Goal: Information Seeking & Learning: Learn about a topic

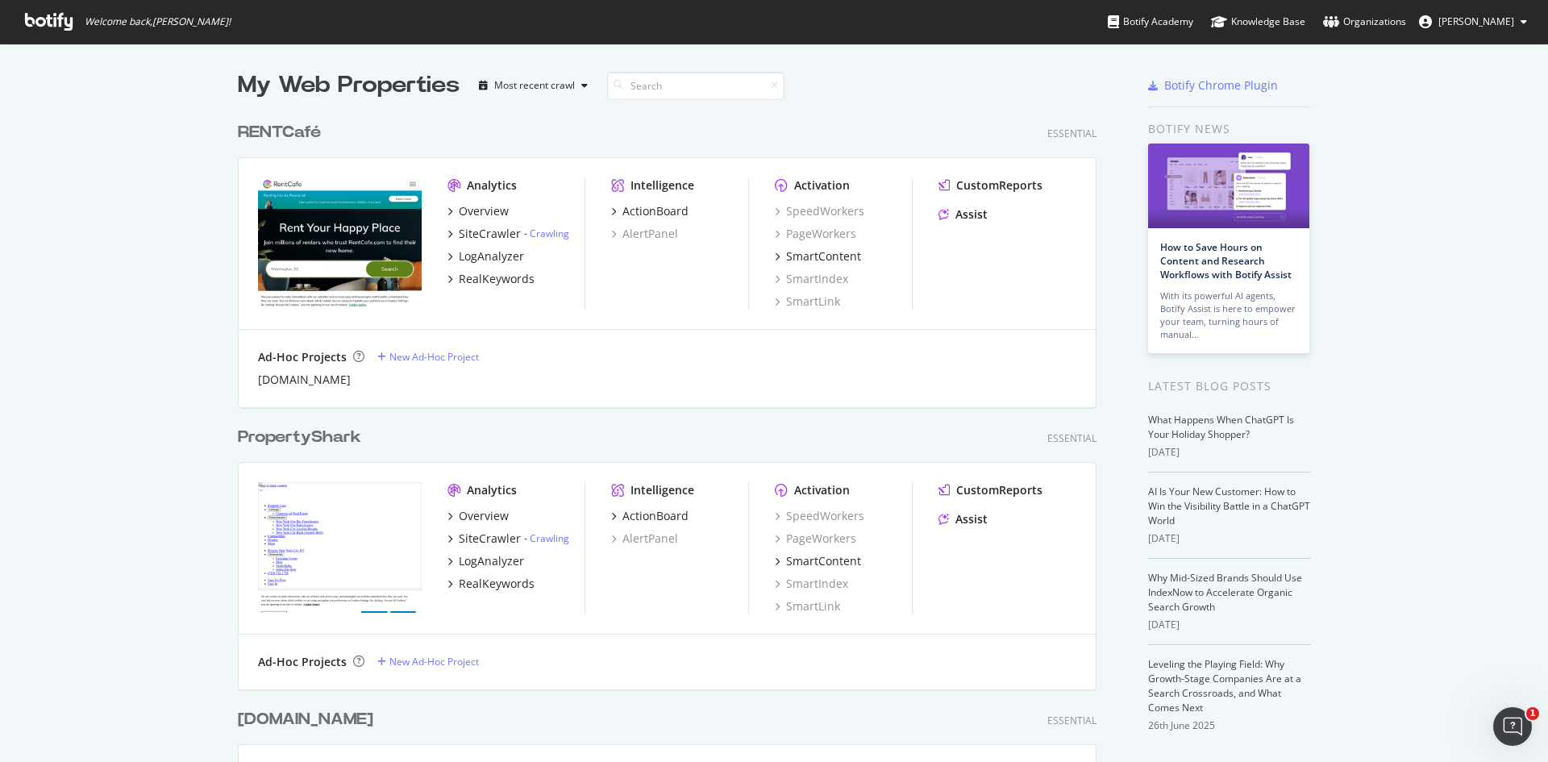
click at [288, 131] on div "RENTCafé" at bounding box center [279, 132] width 83 height 23
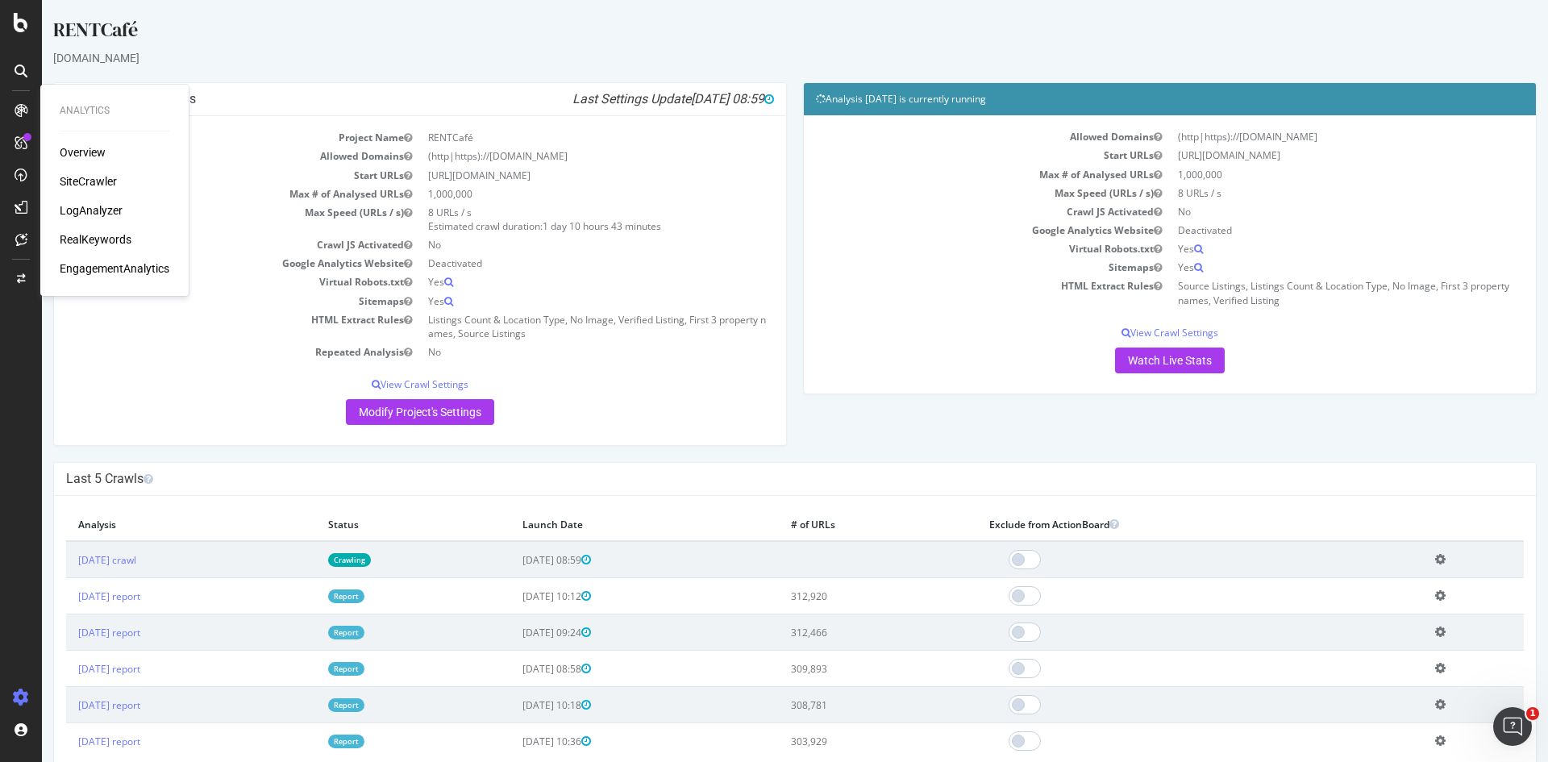
click at [96, 177] on div "SiteCrawler" at bounding box center [88, 181] width 57 height 16
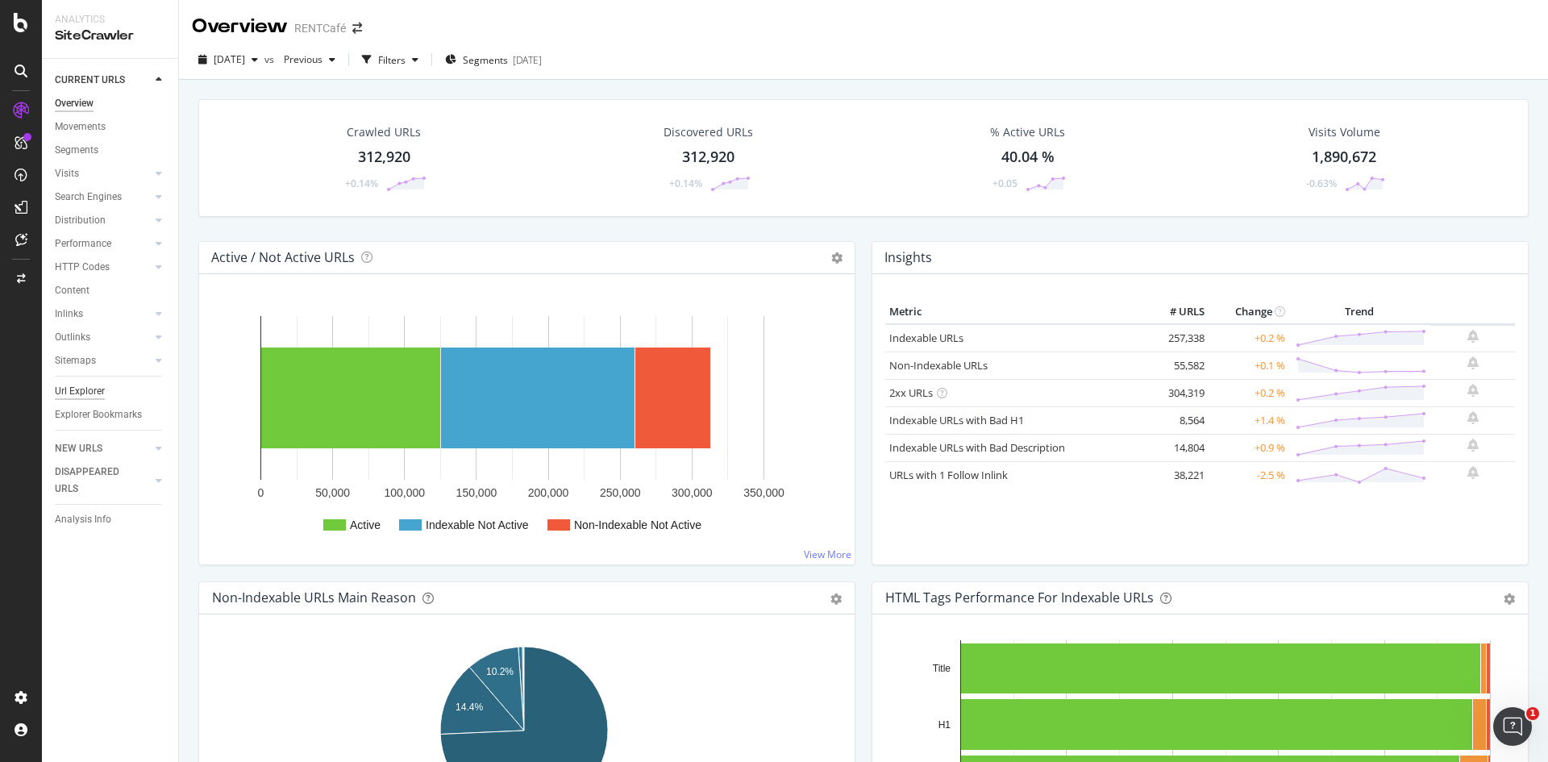
click at [92, 394] on div "Url Explorer" at bounding box center [80, 391] width 50 height 17
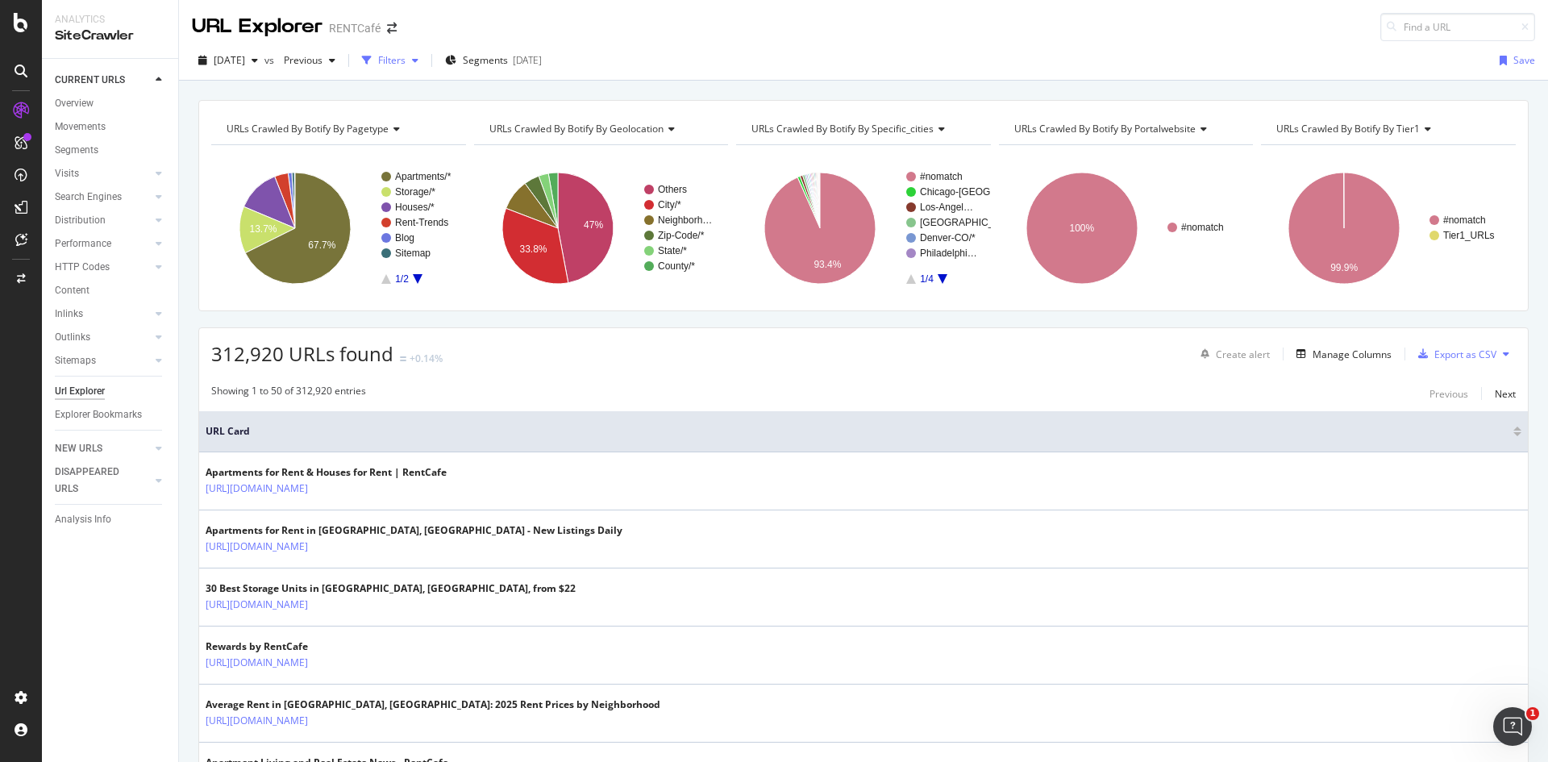
click at [425, 62] on div "button" at bounding box center [415, 61] width 19 height 10
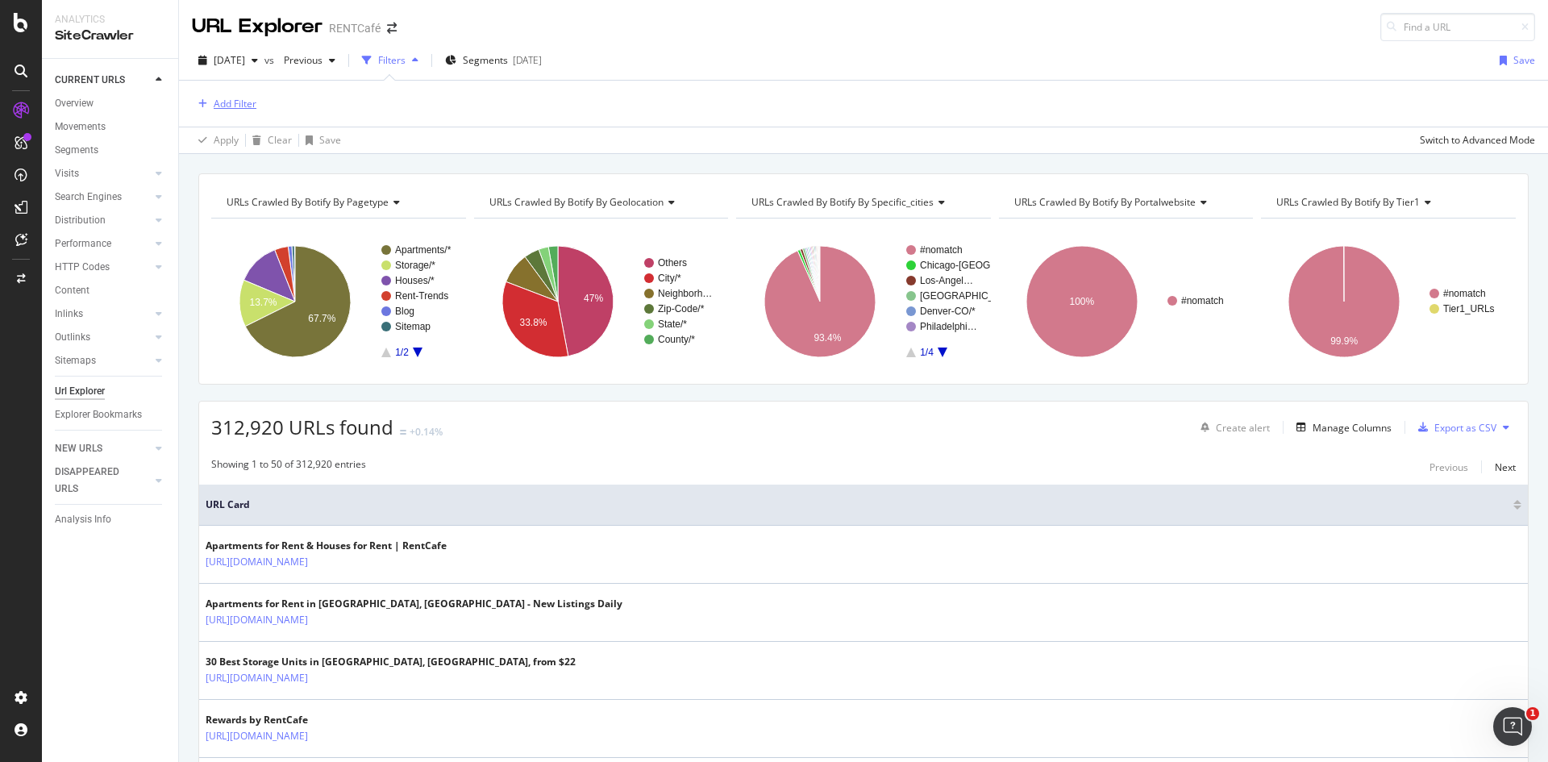
click at [212, 106] on div "button" at bounding box center [203, 104] width 22 height 10
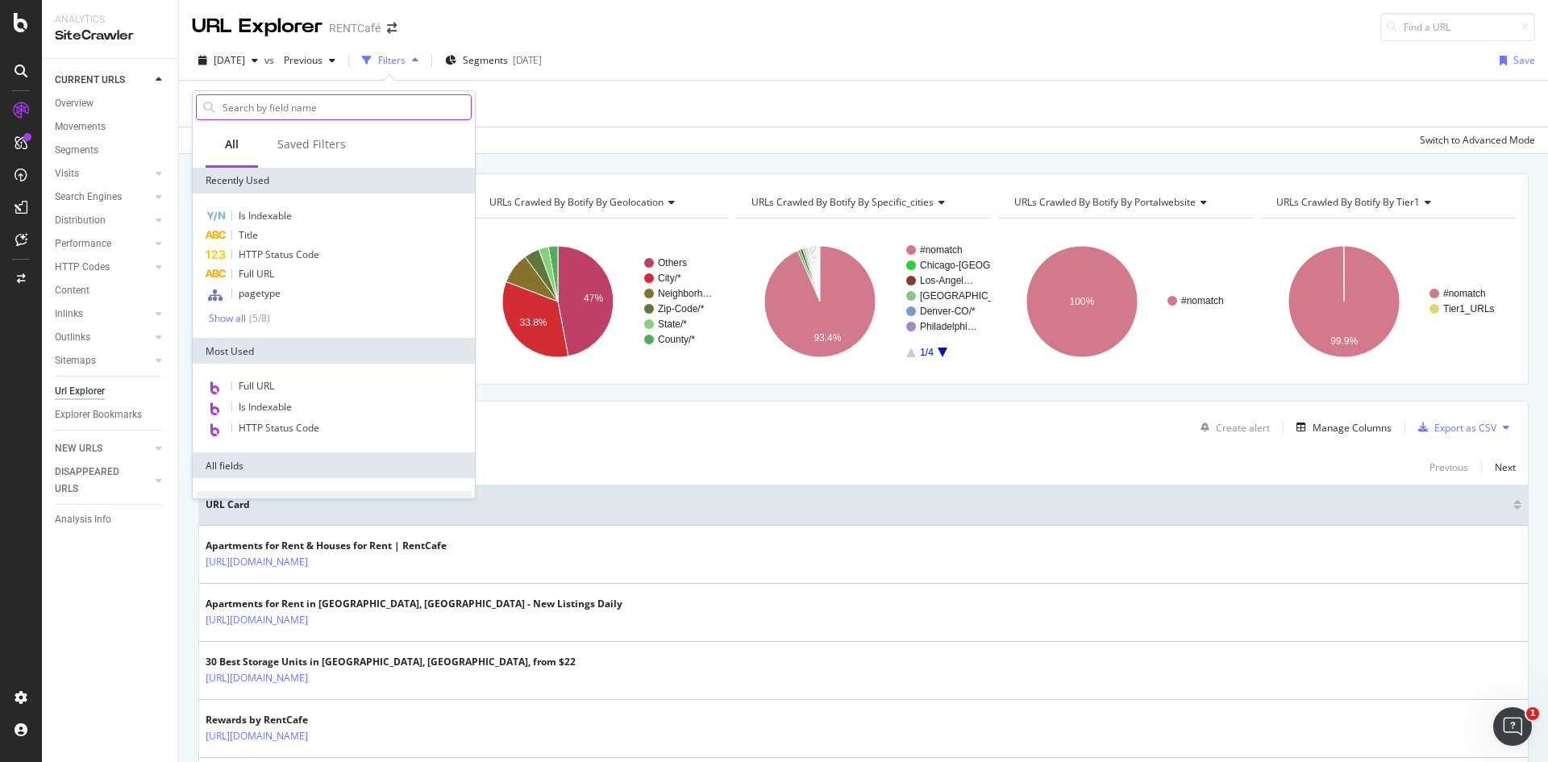
click at [302, 110] on input "text" at bounding box center [346, 107] width 250 height 24
type input "url"
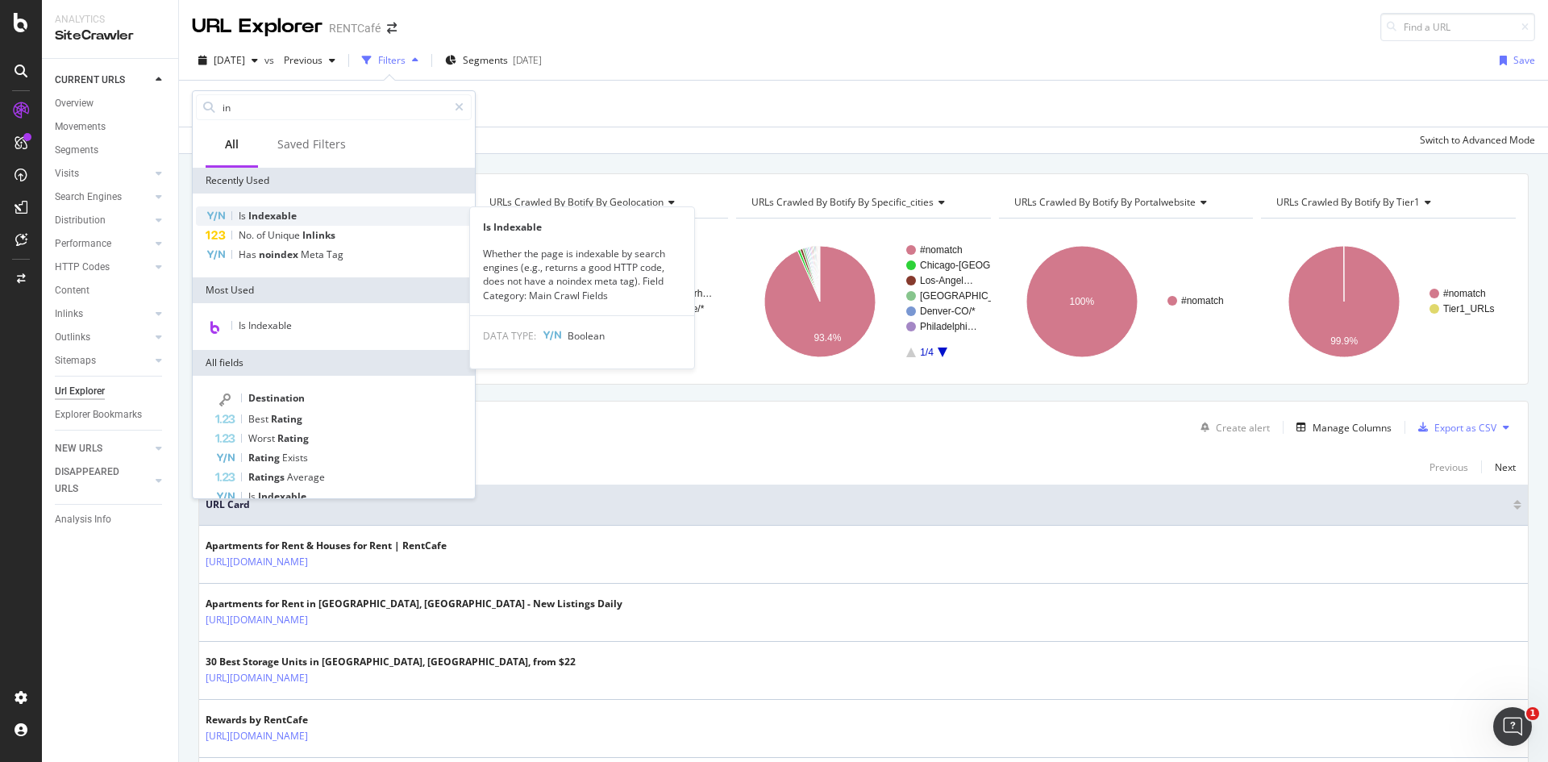
type input "i"
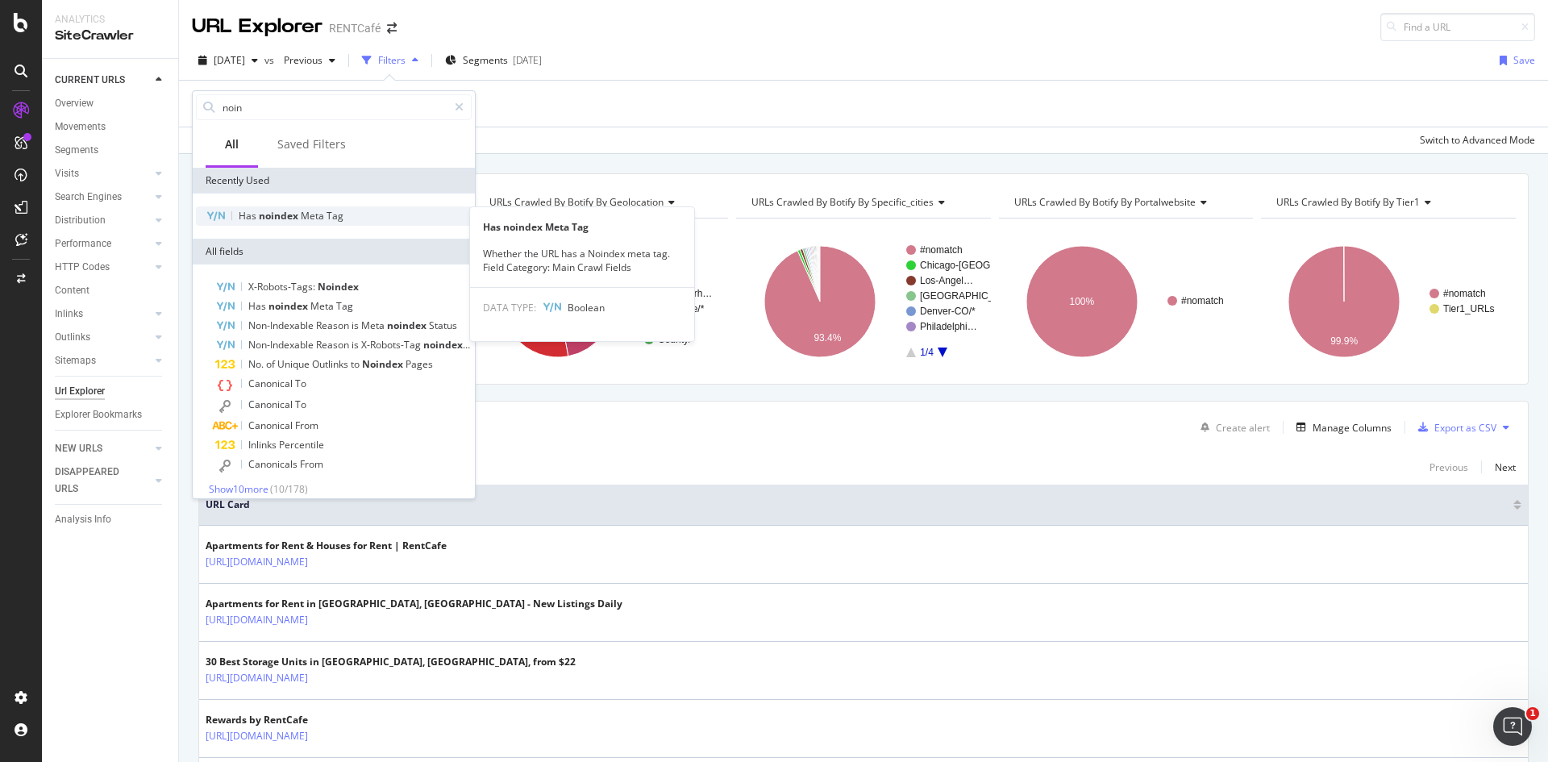
type input "noin"
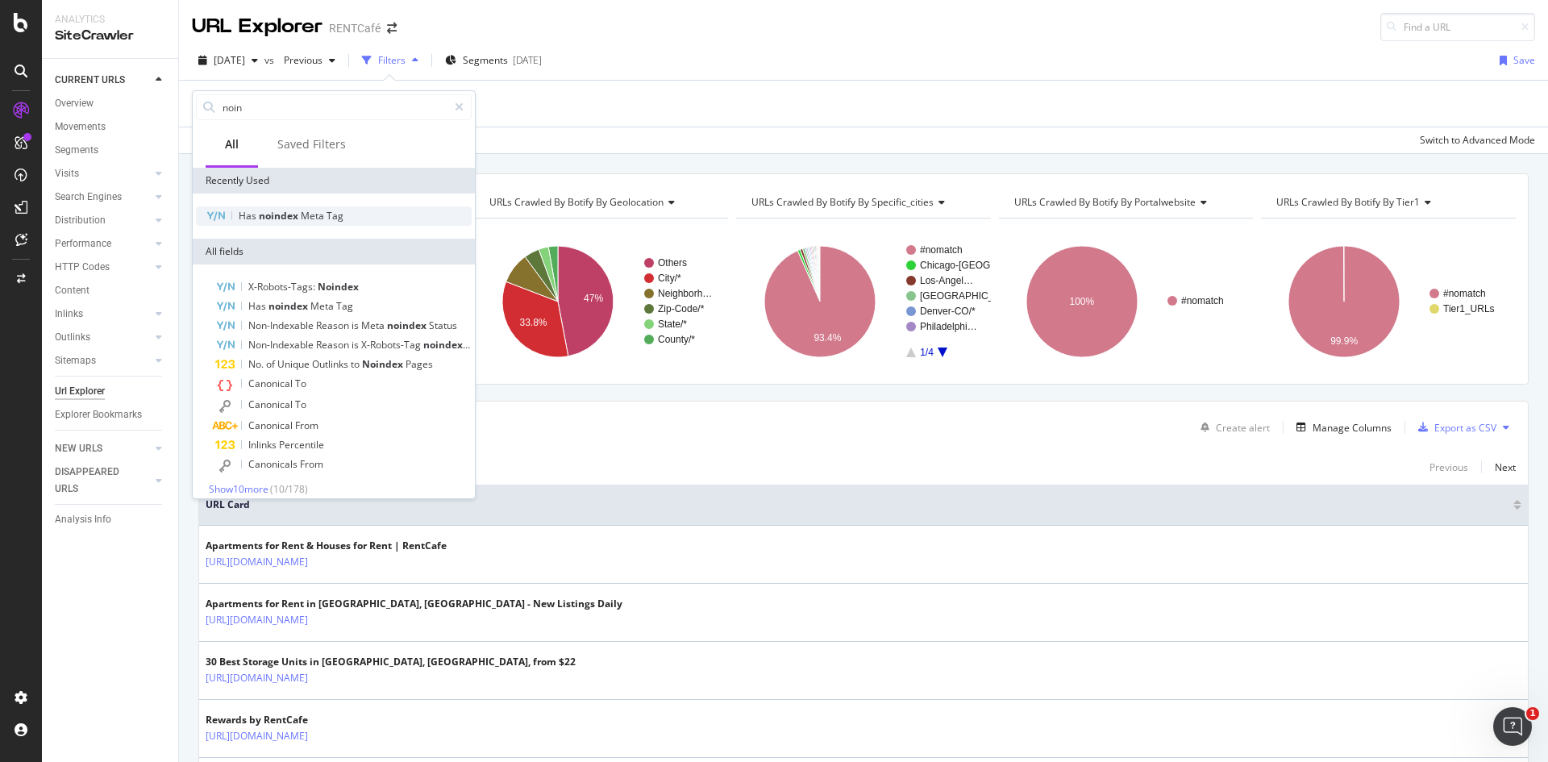
click at [315, 223] on div "Has noindex Meta Tag" at bounding box center [334, 215] width 276 height 19
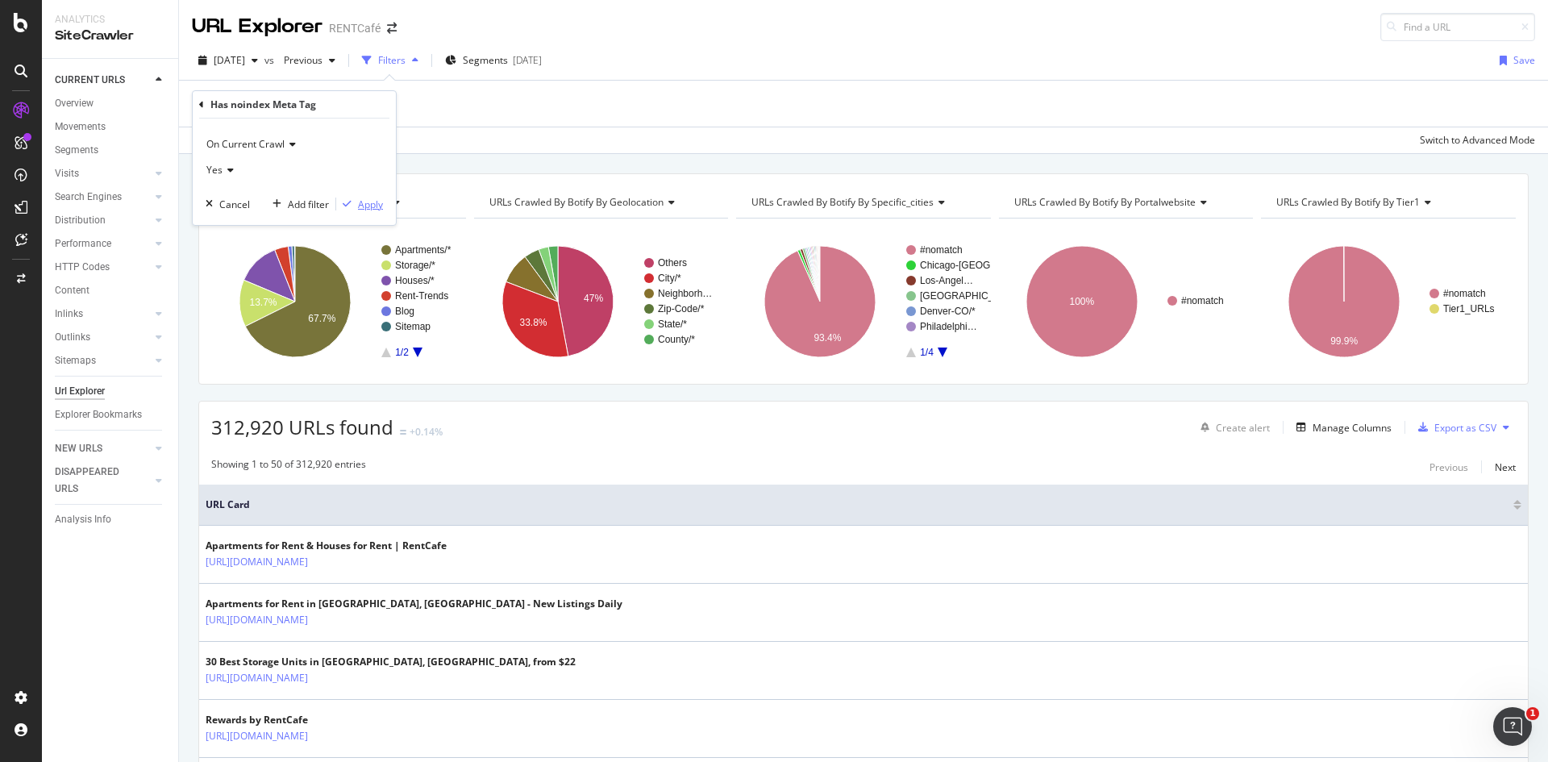
click at [369, 210] on div "Apply" at bounding box center [370, 205] width 25 height 14
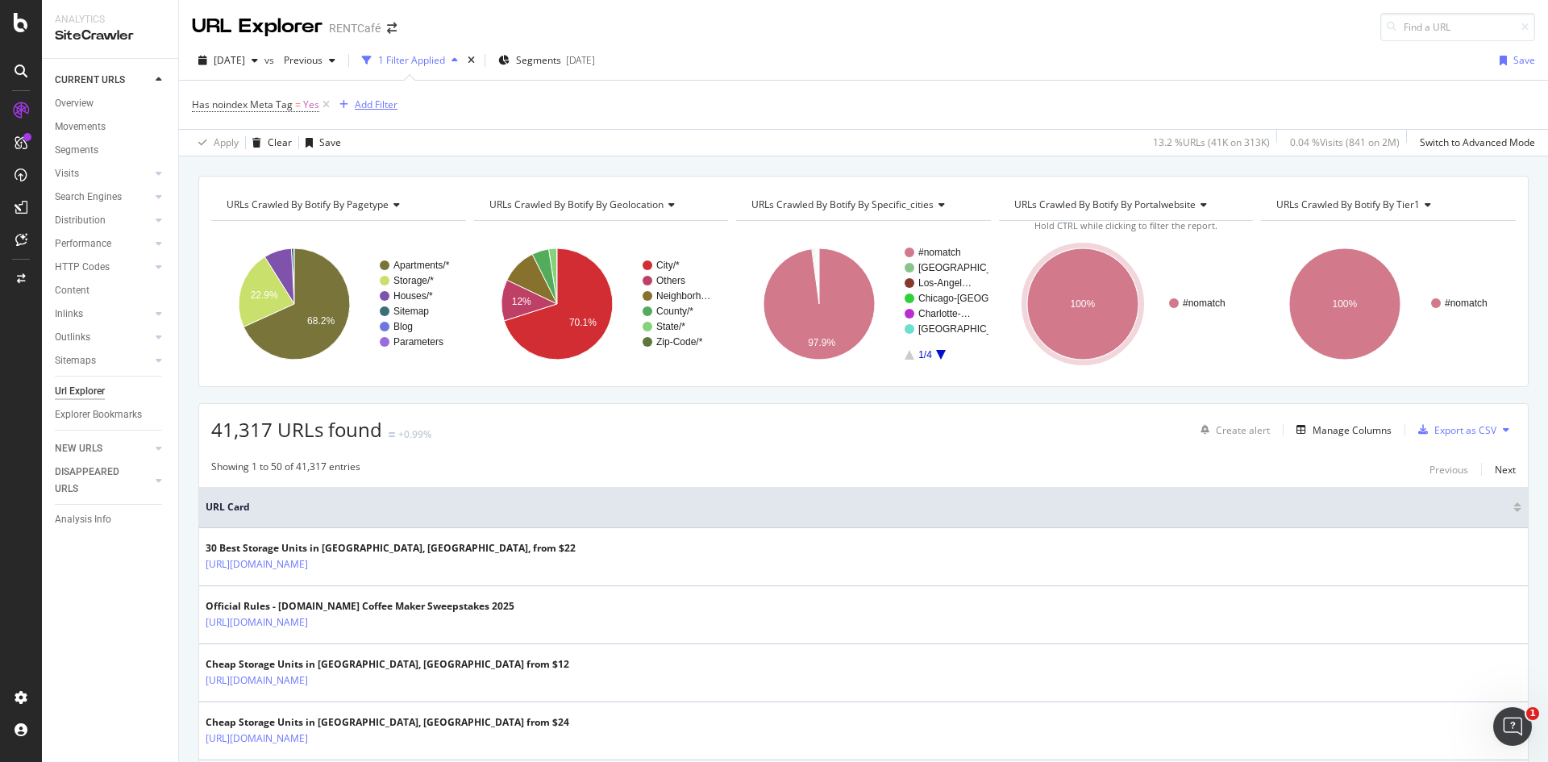
click at [383, 107] on div "Add Filter" at bounding box center [376, 105] width 43 height 14
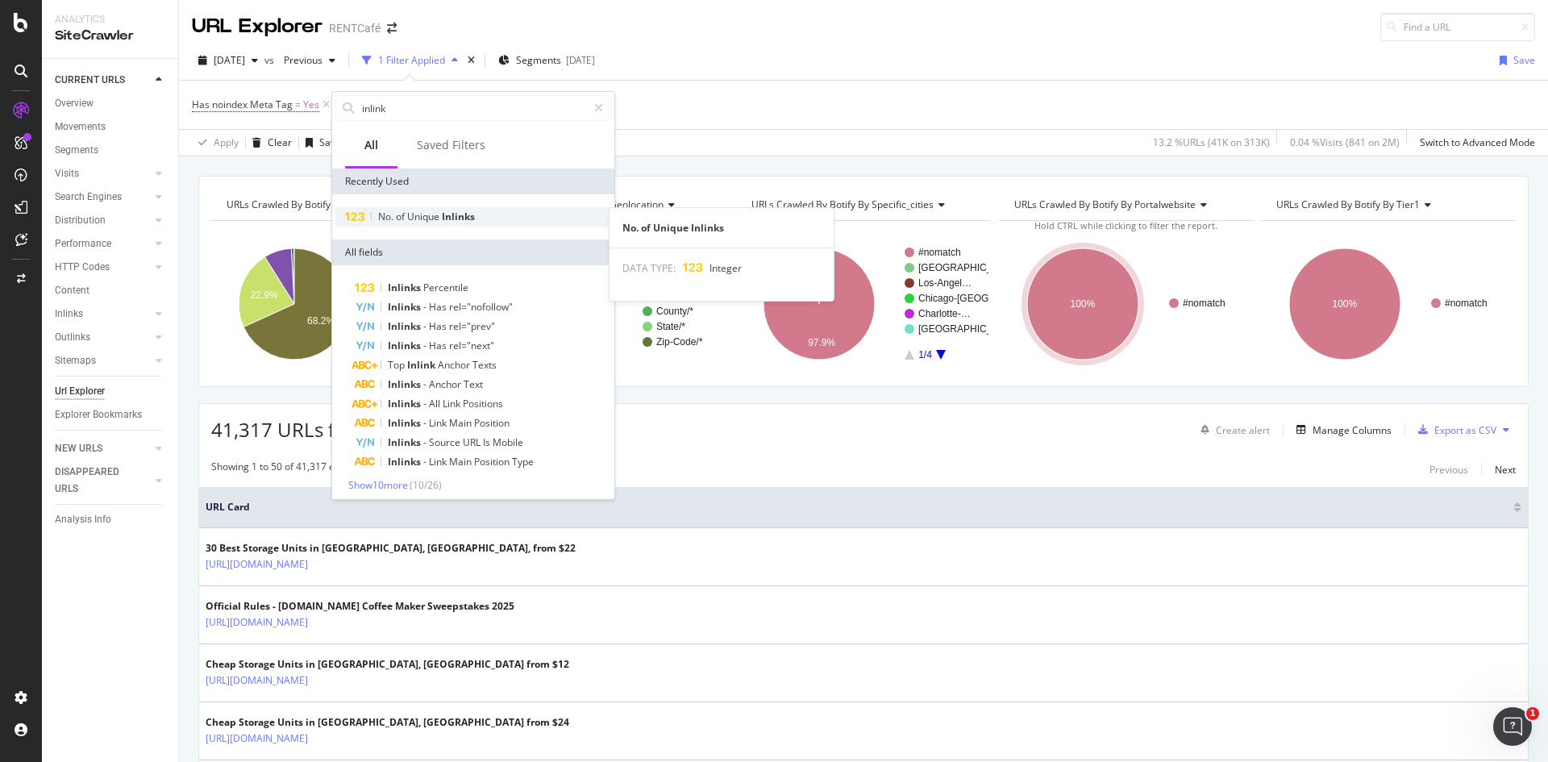
type input "inlink"
click at [427, 211] on span "Unique" at bounding box center [424, 217] width 35 height 14
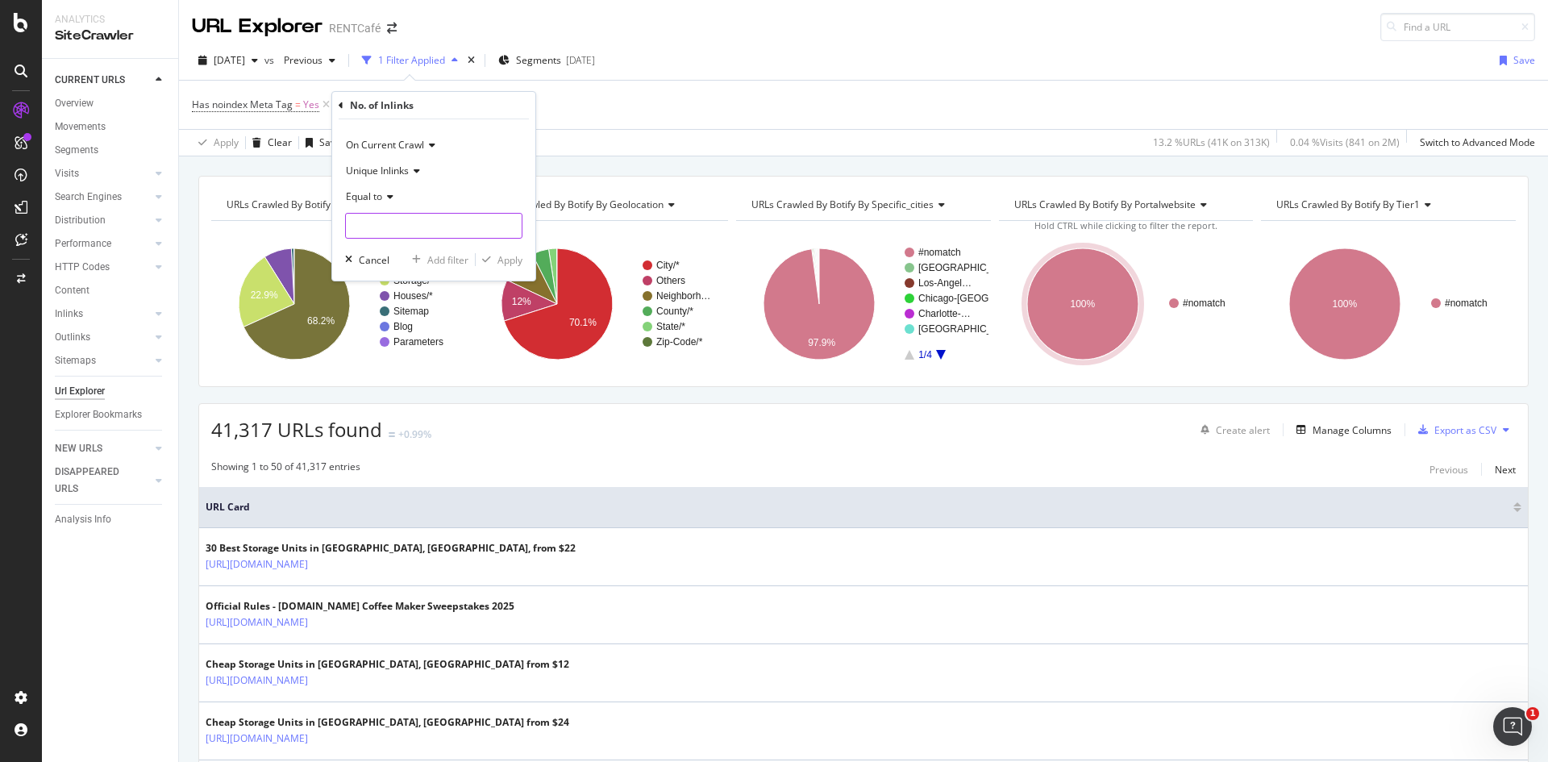
click at [405, 220] on input "number" at bounding box center [433, 226] width 177 height 26
type input "2"
click at [331, 196] on div "No. of Inlinks On Current Crawl Unique Inlinks Equal to 2 Cancel Add filter App…" at bounding box center [433, 186] width 205 height 190
click at [383, 193] on icon at bounding box center [387, 197] width 11 height 10
click at [408, 316] on span "Greater than" at bounding box center [382, 314] width 58 height 14
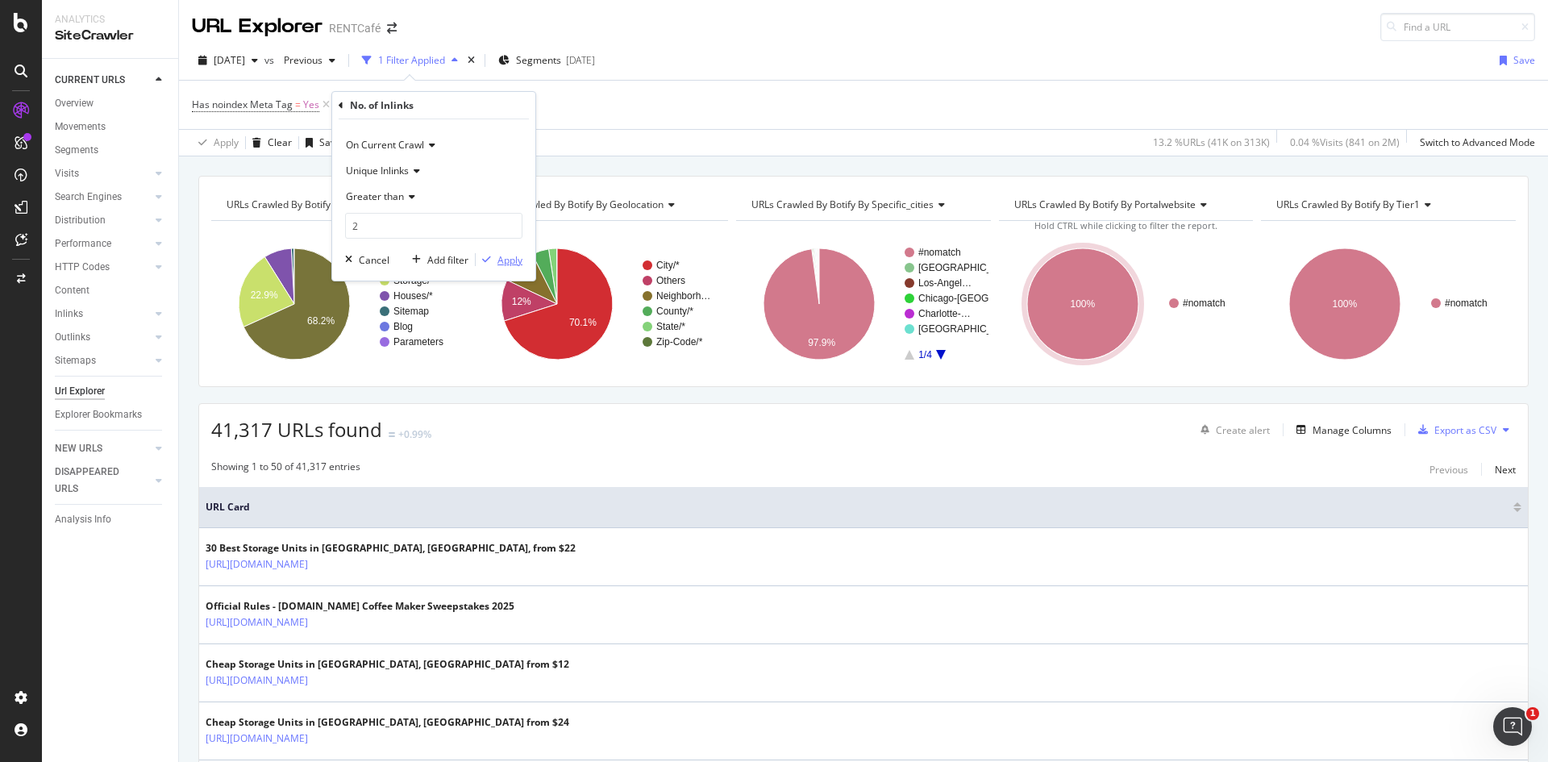
click at [515, 260] on div "Apply" at bounding box center [510, 260] width 25 height 14
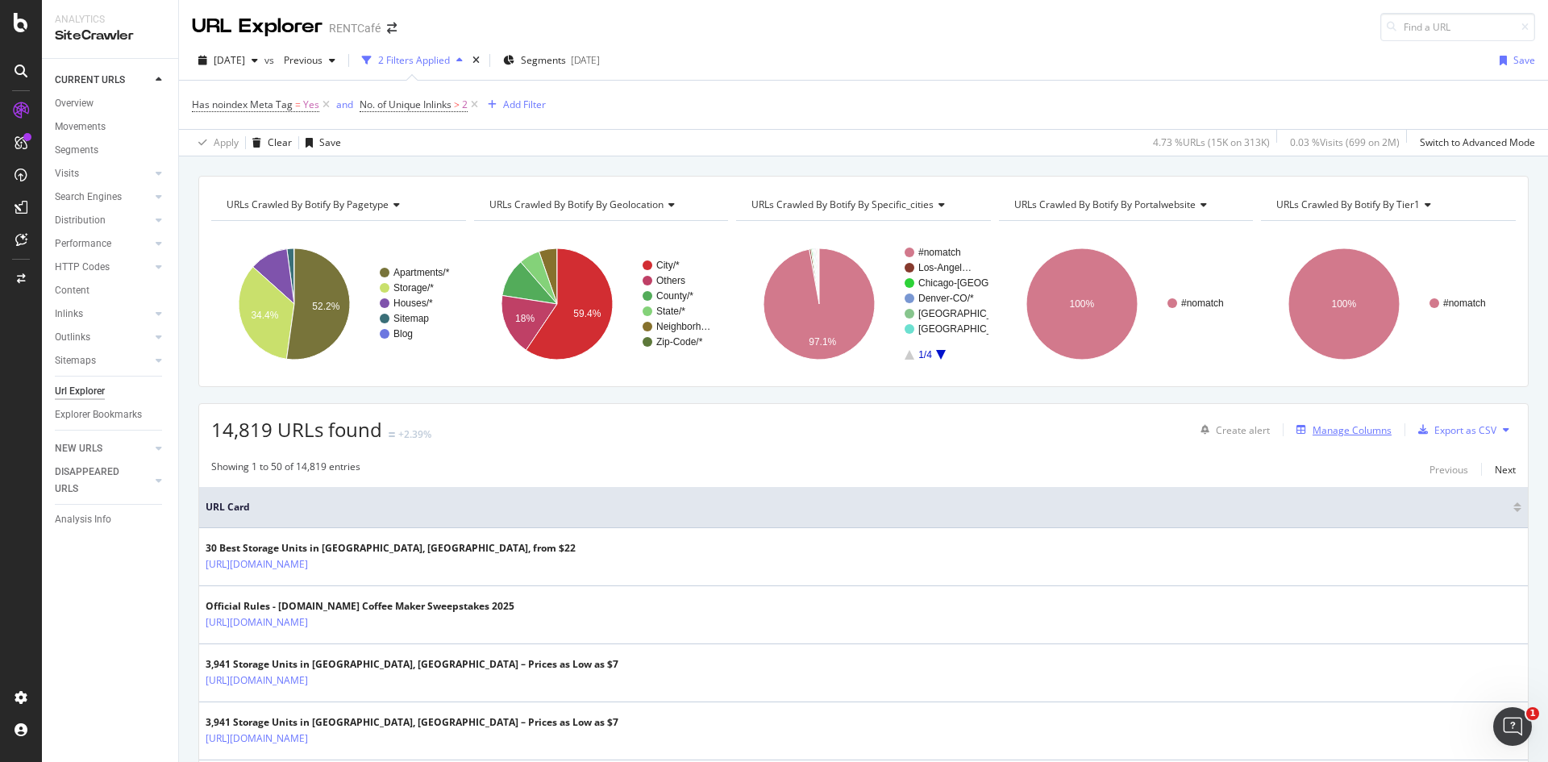
click at [1343, 434] on div "Manage Columns" at bounding box center [1352, 430] width 79 height 14
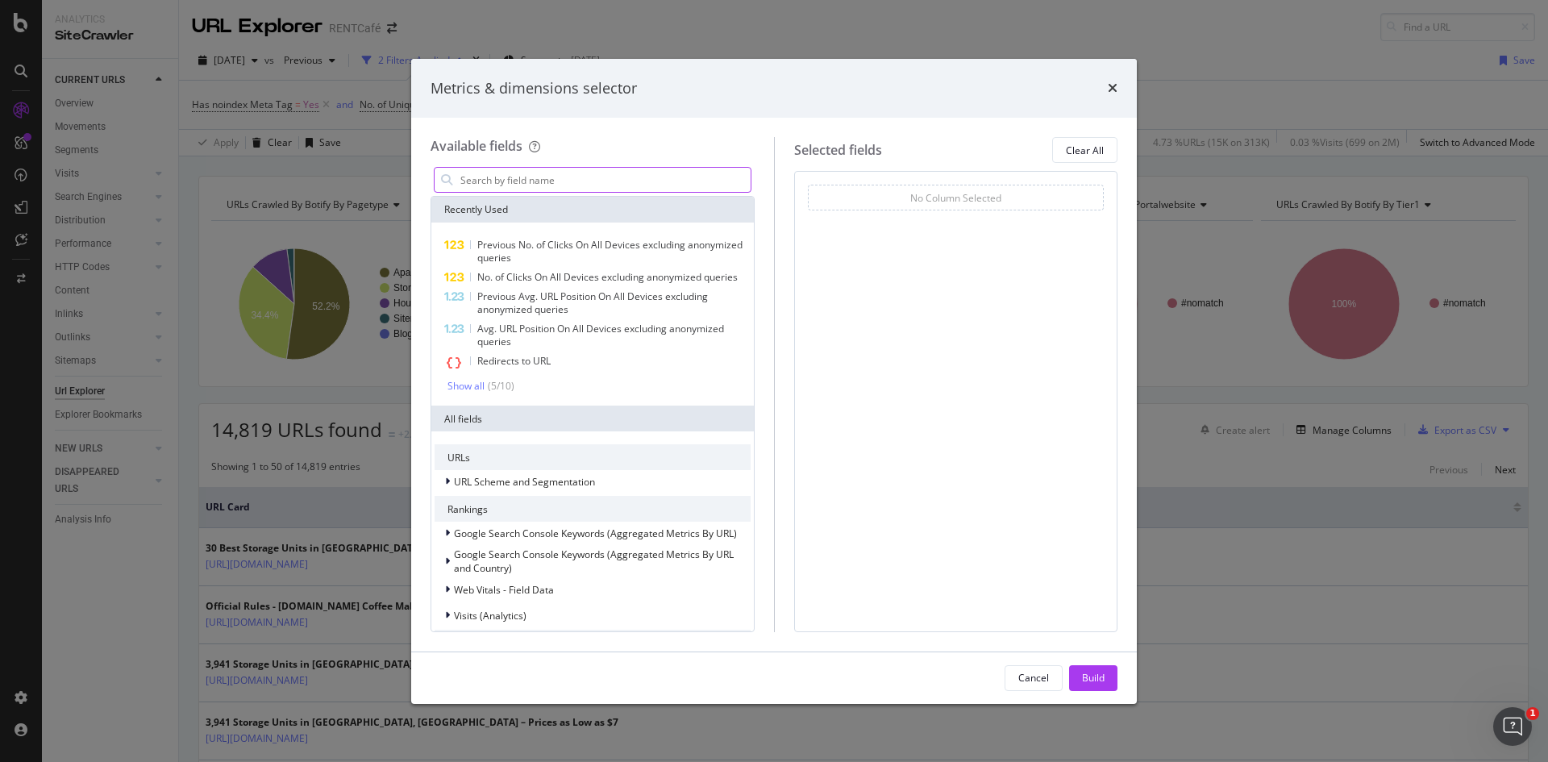
click at [566, 181] on input "modal" at bounding box center [605, 180] width 292 height 24
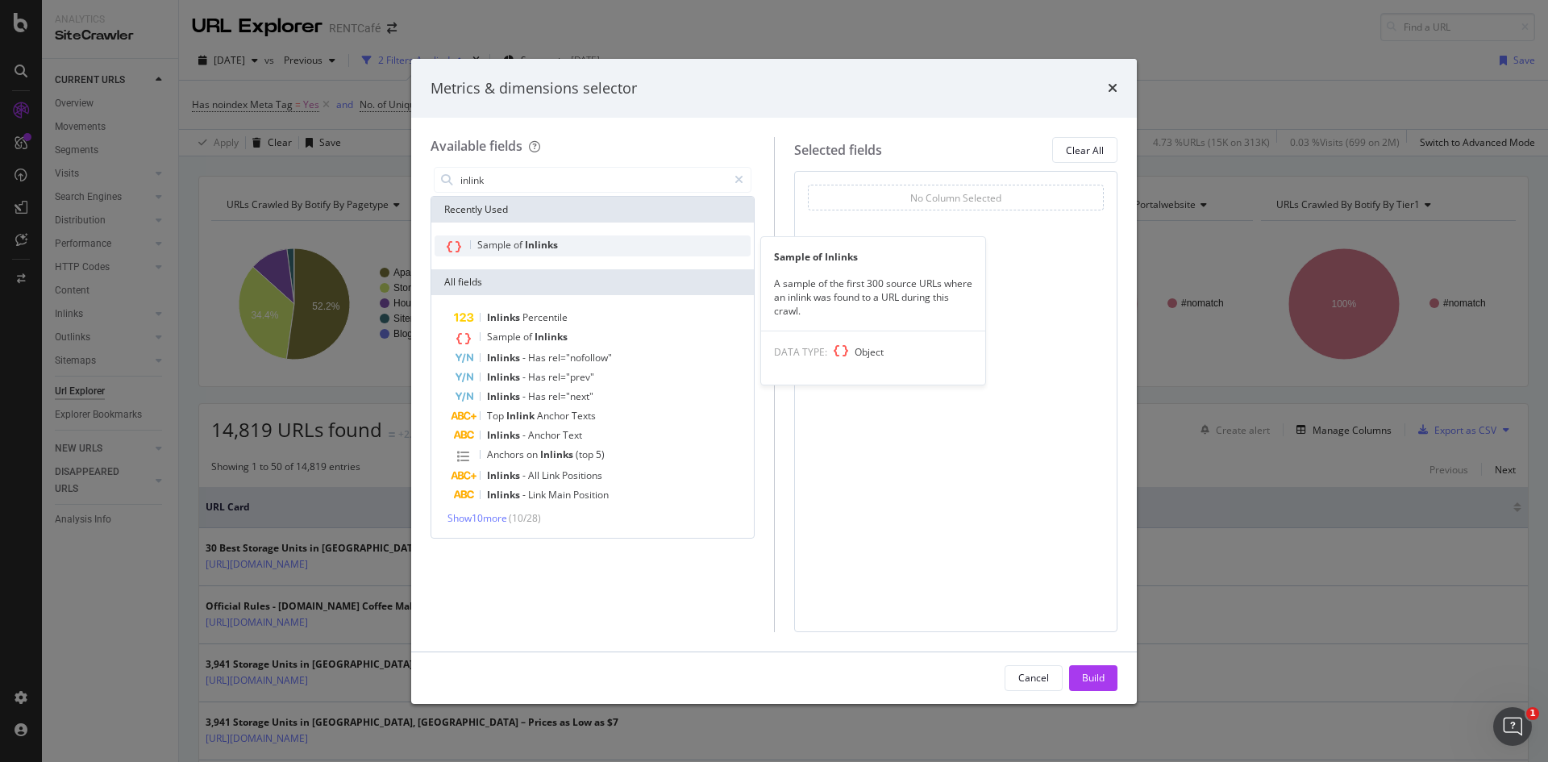
type input "inlink"
click at [565, 248] on div "Sample of Inlinks" at bounding box center [593, 246] width 316 height 21
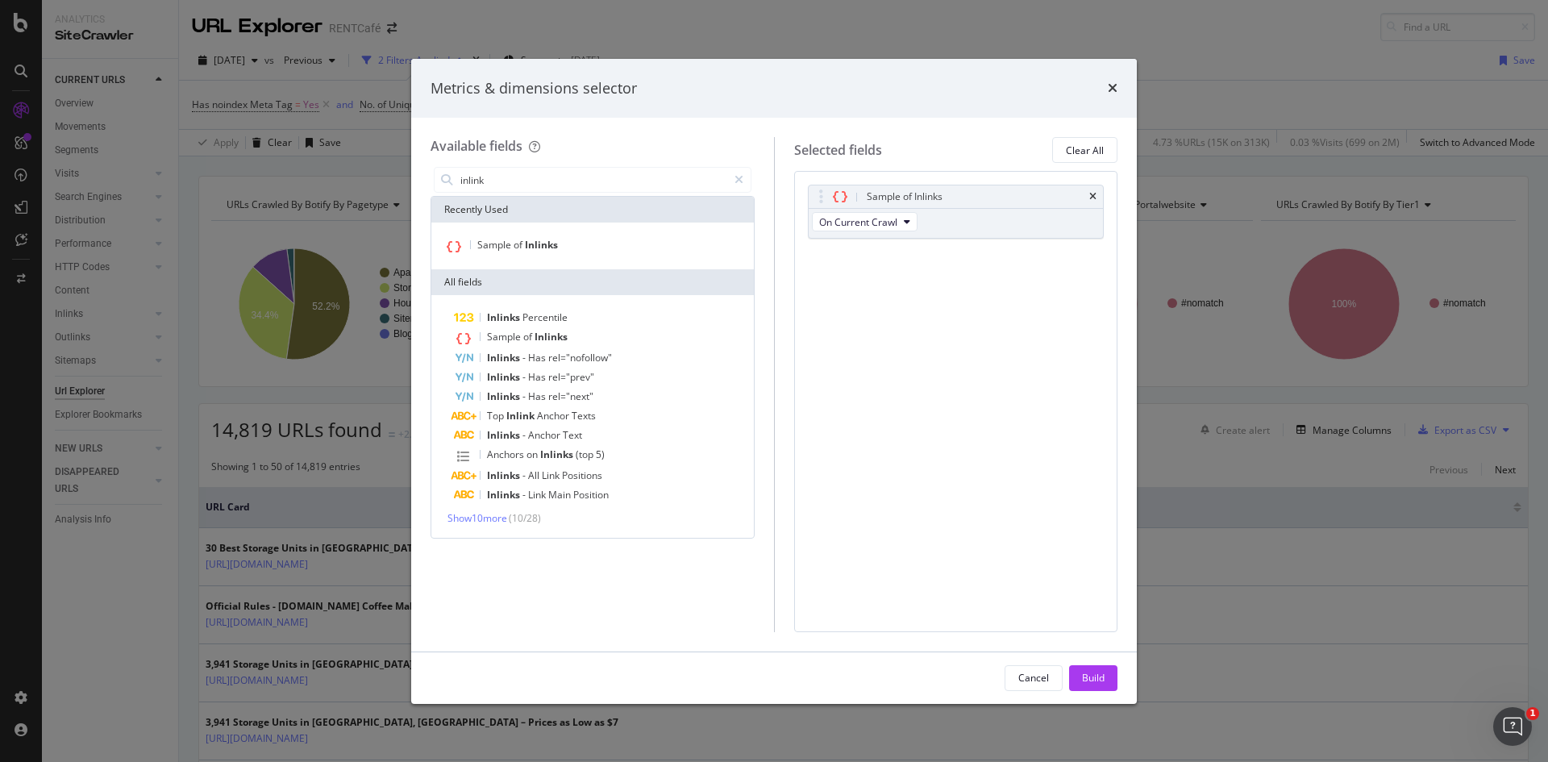
click at [1089, 680] on div "Build" at bounding box center [1093, 678] width 23 height 14
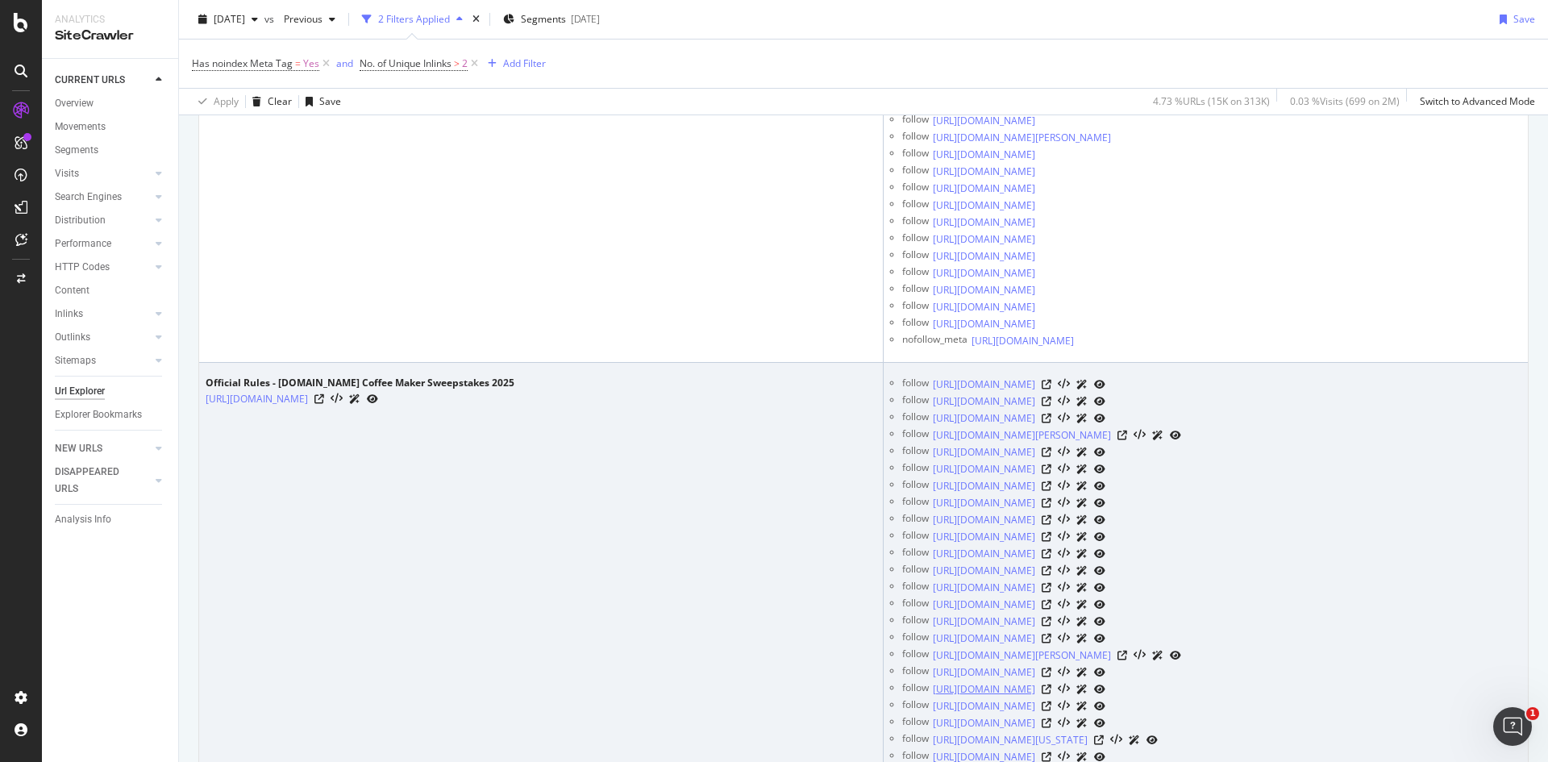
scroll to position [403, 0]
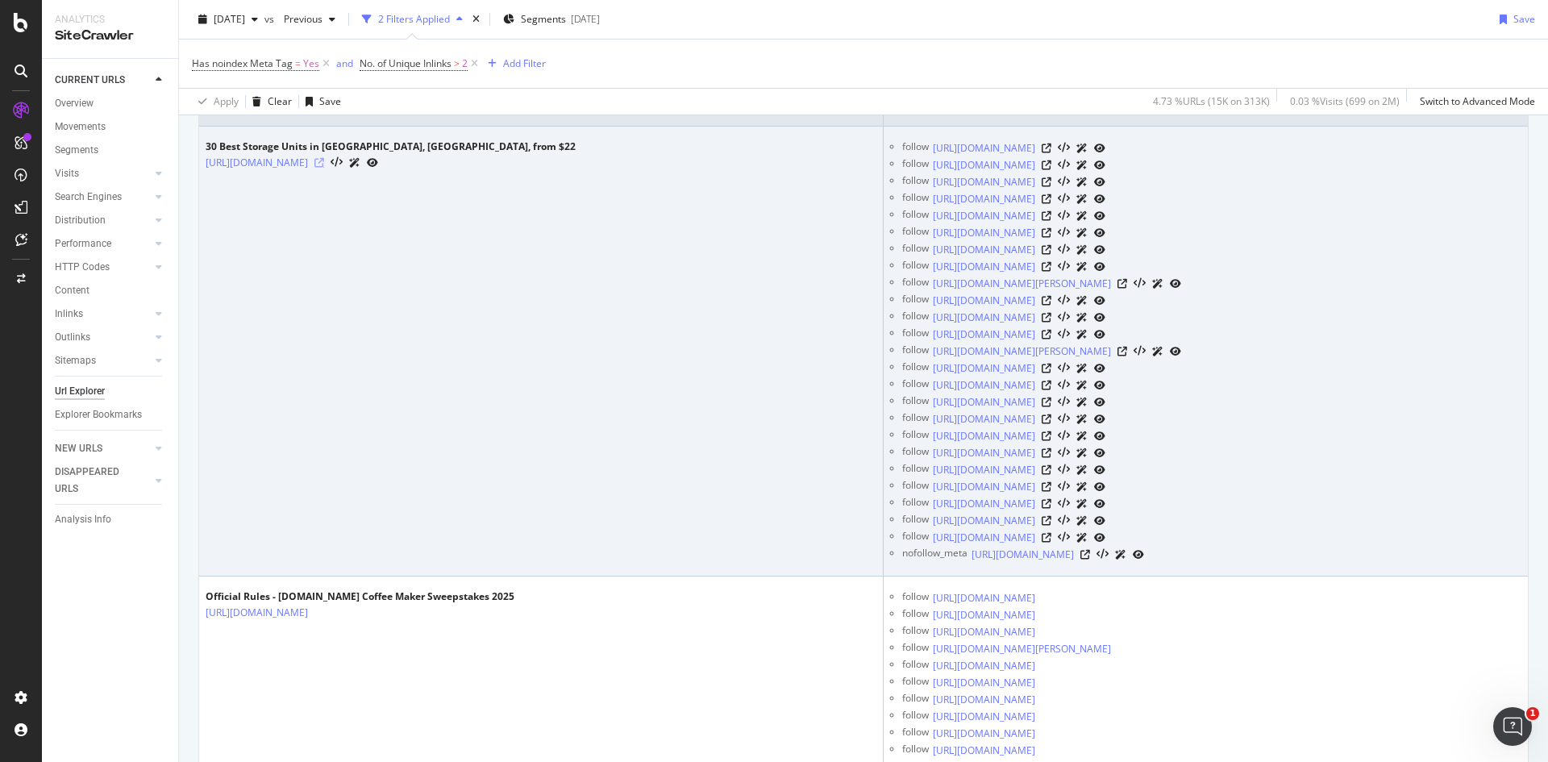
click at [324, 163] on icon at bounding box center [320, 163] width 10 height 10
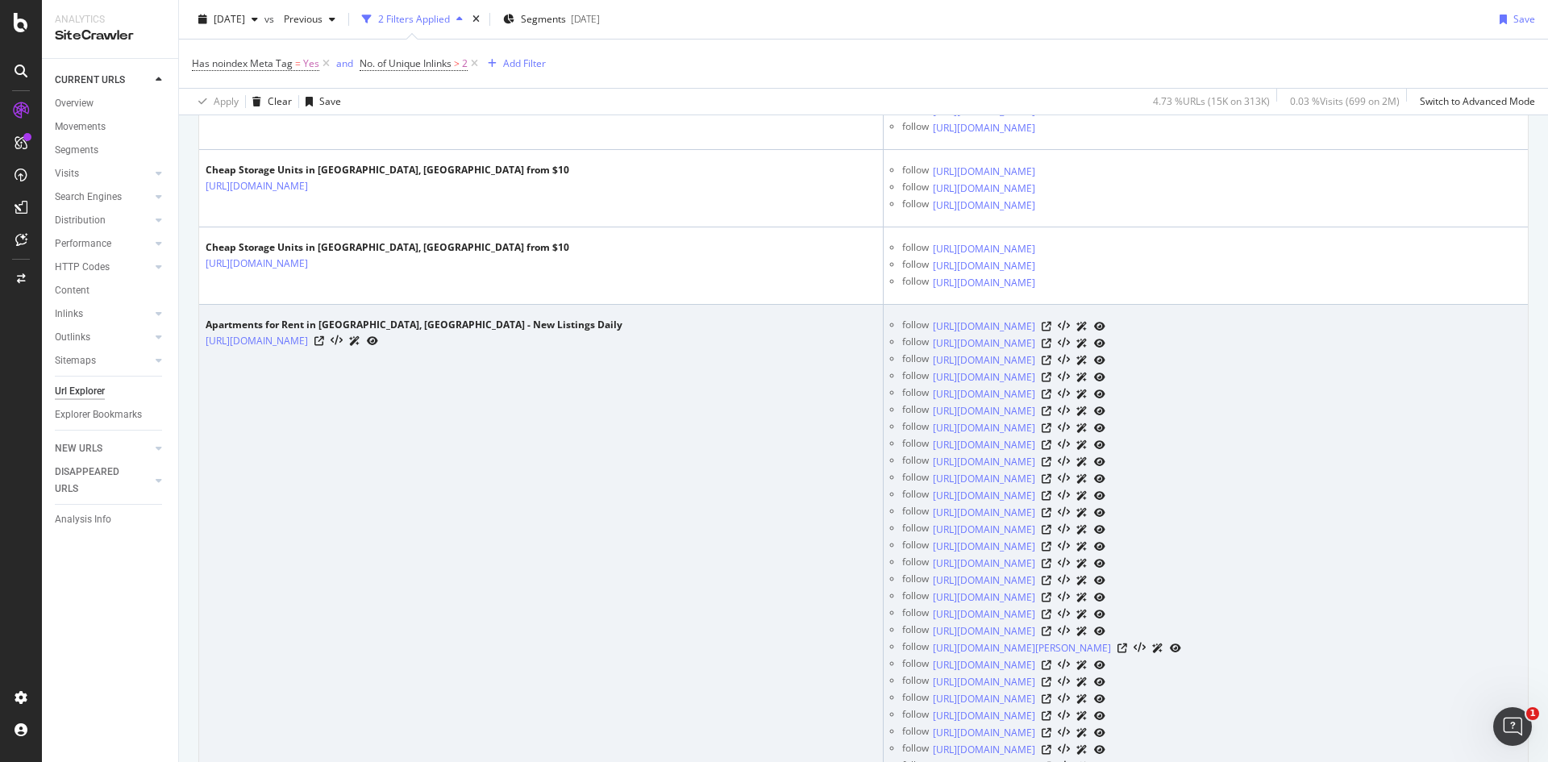
scroll to position [11775, 0]
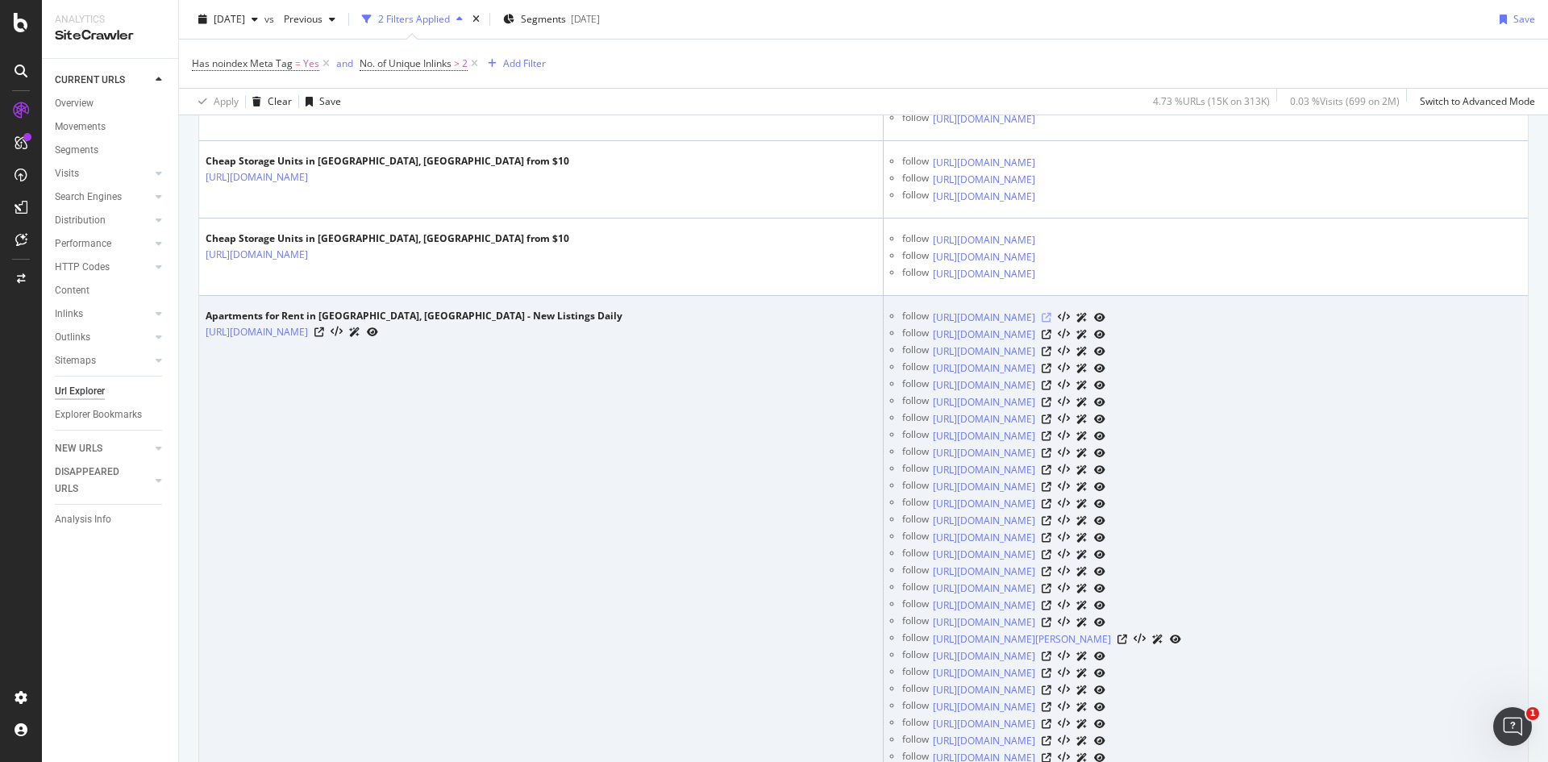
click at [1052, 323] on icon at bounding box center [1047, 318] width 10 height 10
click at [362, 323] on div "Apartments for Rent in [GEOGRAPHIC_DATA], [GEOGRAPHIC_DATA] - New Listings Daily" at bounding box center [414, 316] width 417 height 15
copy div "Chattahoochee"
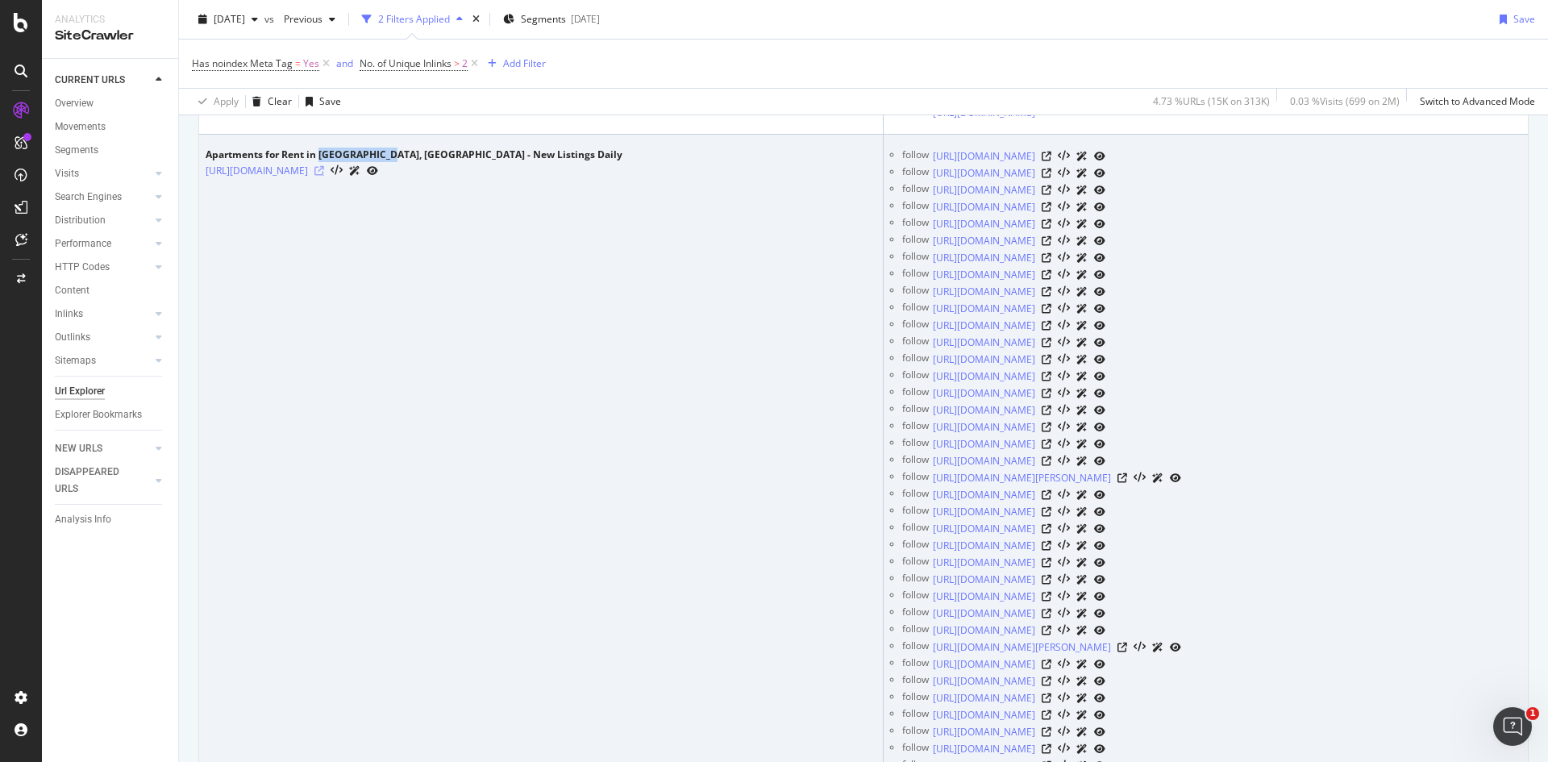
click at [324, 176] on icon at bounding box center [320, 171] width 10 height 10
click at [1052, 381] on icon at bounding box center [1047, 377] width 10 height 10
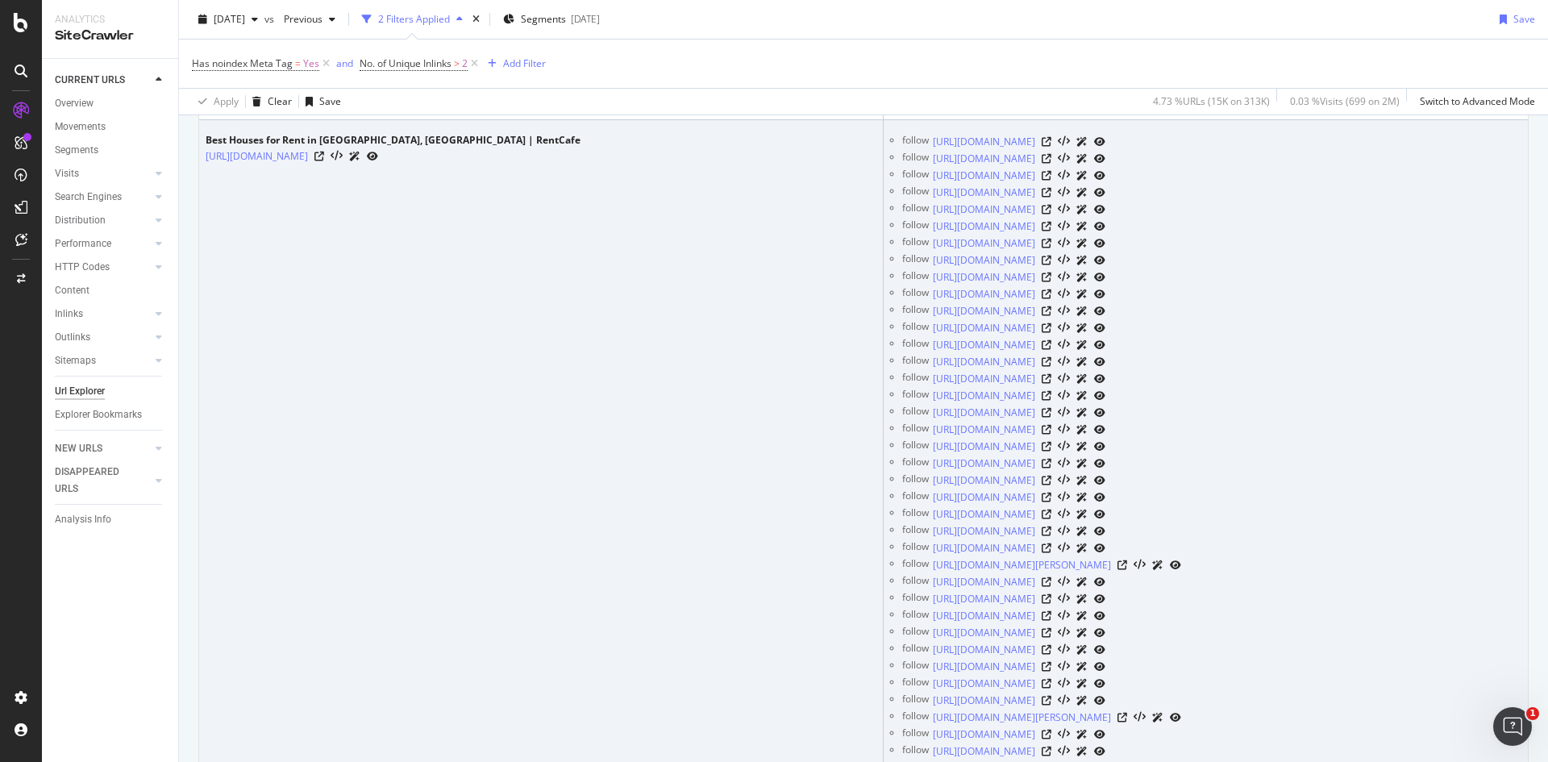
scroll to position [14033, 0]
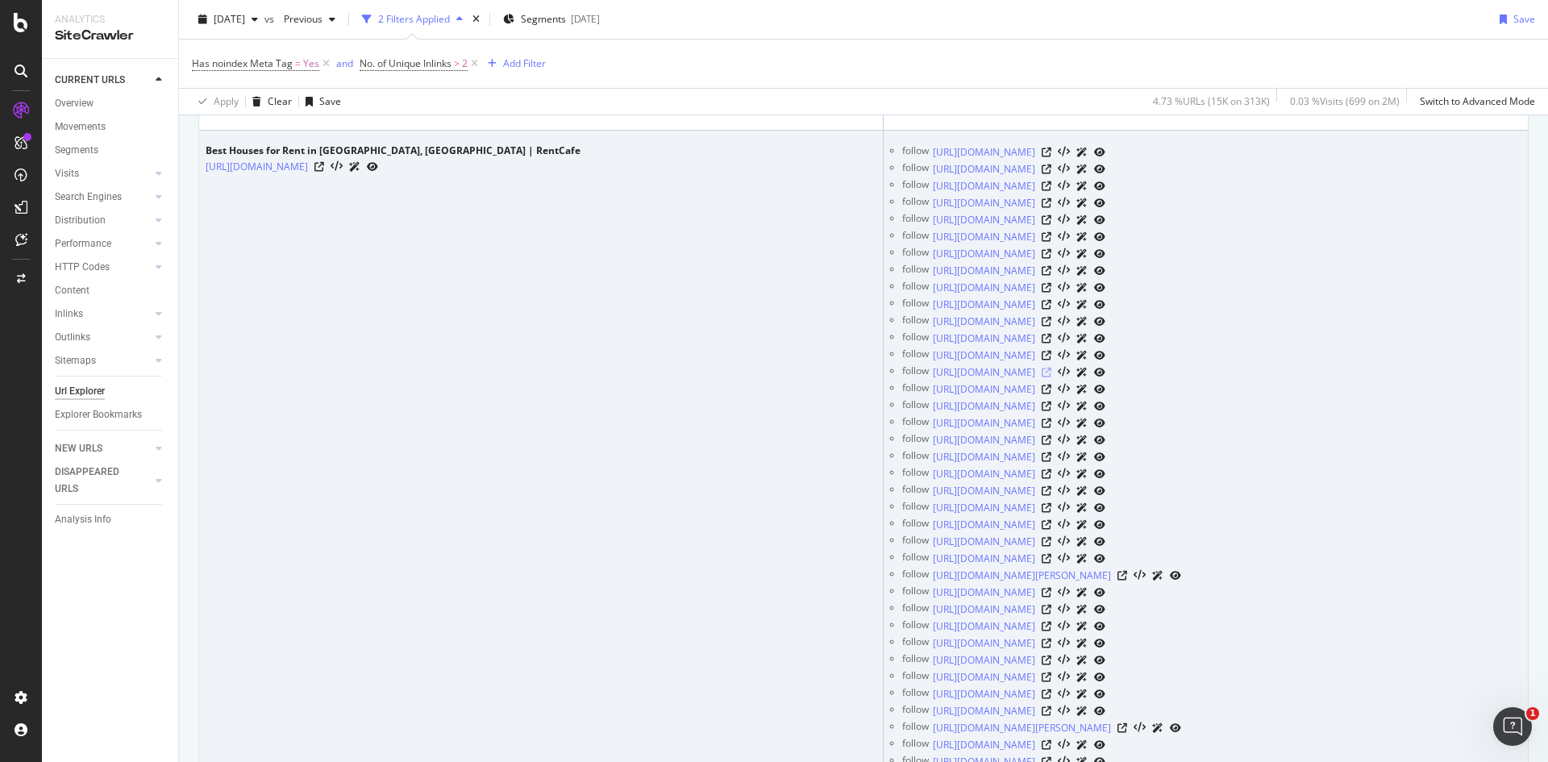
click at [1052, 377] on icon at bounding box center [1047, 373] width 10 height 10
click at [343, 158] on div "Best Houses for Rent in [GEOGRAPHIC_DATA], [GEOGRAPHIC_DATA] | RentCafe" at bounding box center [393, 151] width 375 height 15
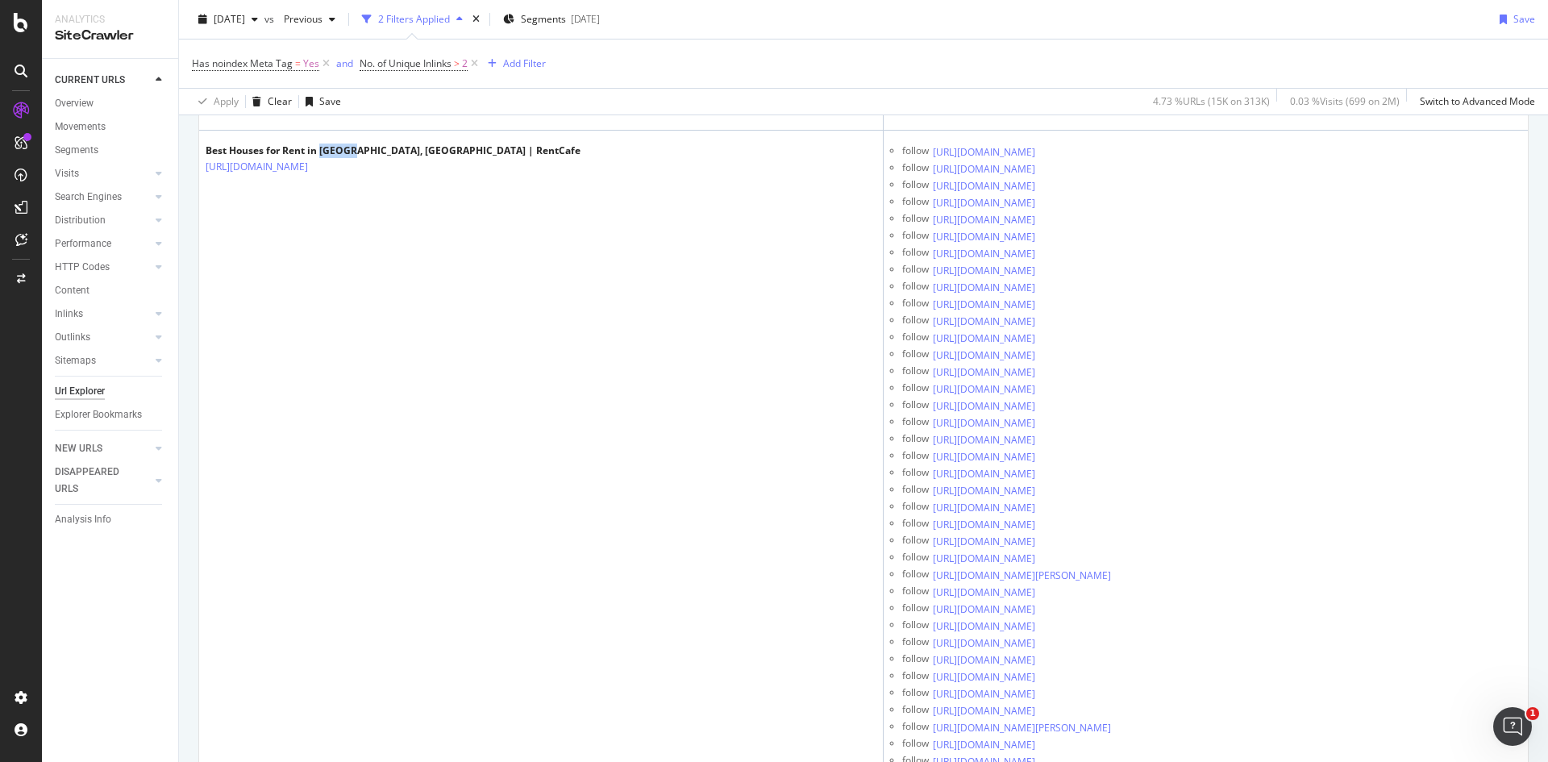
copy div "Gretna"
click at [245, 21] on span "[DATE]" at bounding box center [229, 19] width 31 height 14
click at [1037, 40] on div "Has noindex Meta Tag = Yes and No. of Unique Inlinks > 2 Add Filter" at bounding box center [864, 64] width 1344 height 48
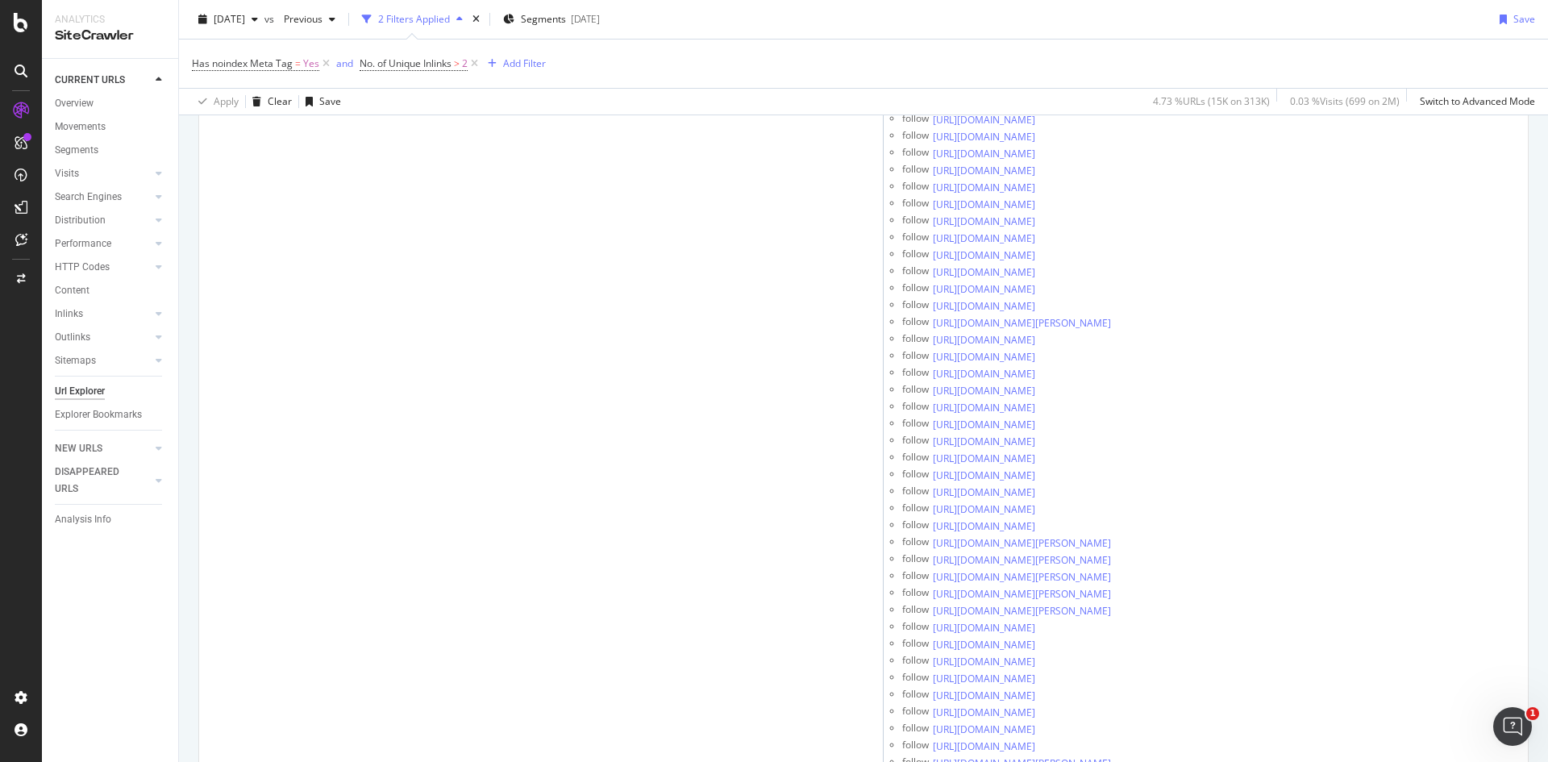
scroll to position [0, 0]
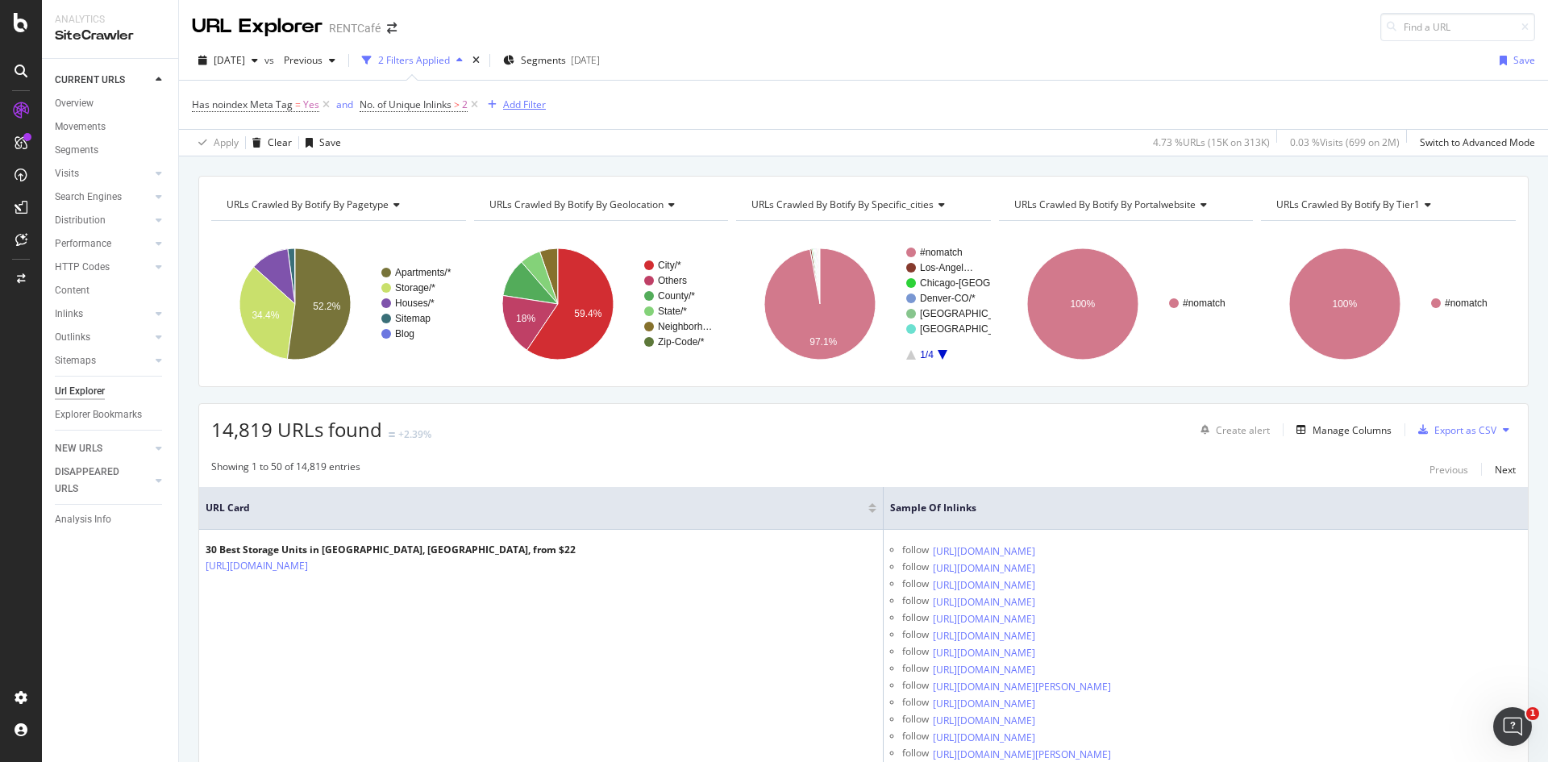
click at [531, 104] on div "Add Filter" at bounding box center [524, 105] width 43 height 14
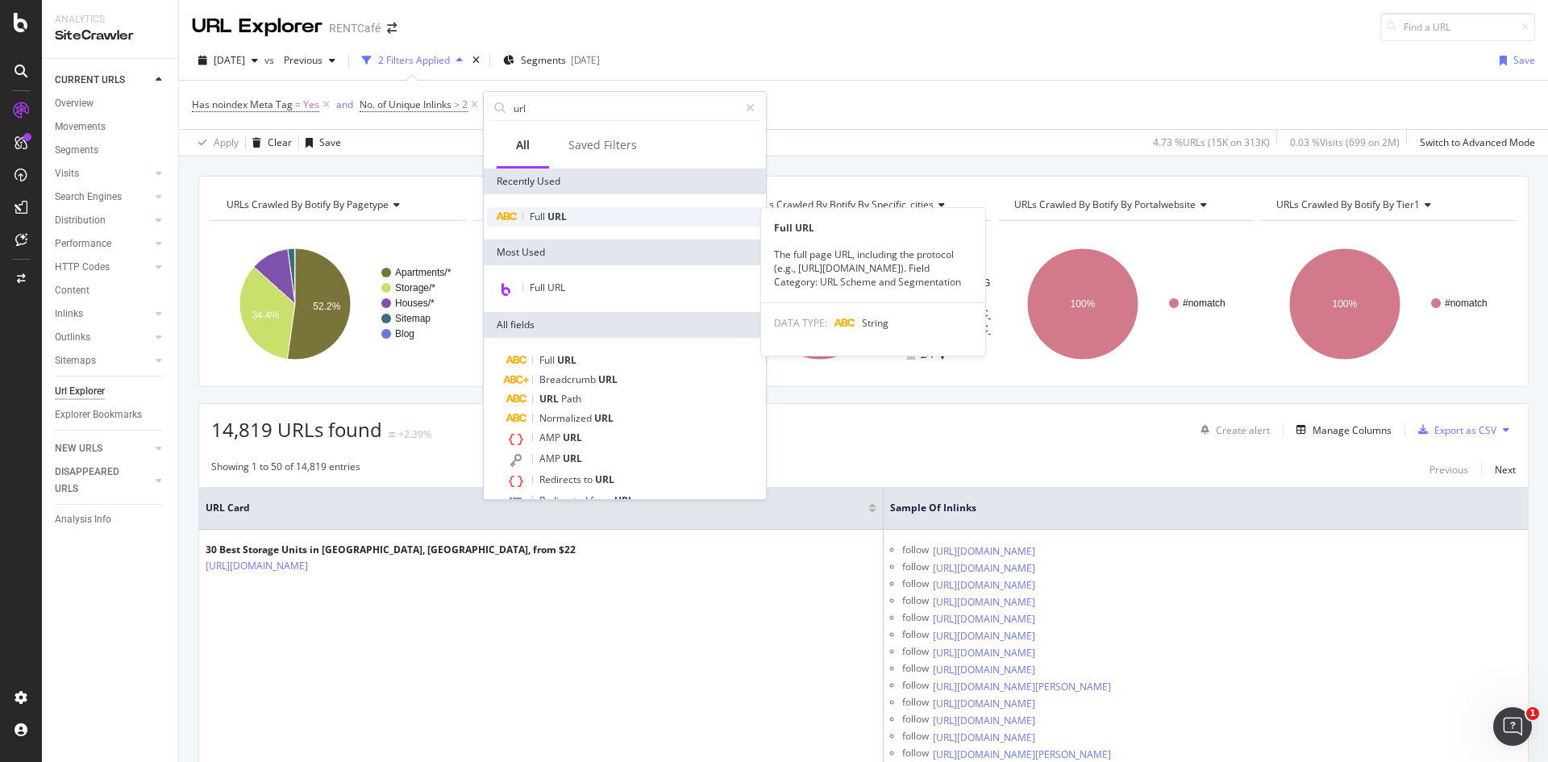
type input "url"
click at [558, 219] on span "URL" at bounding box center [557, 217] width 19 height 14
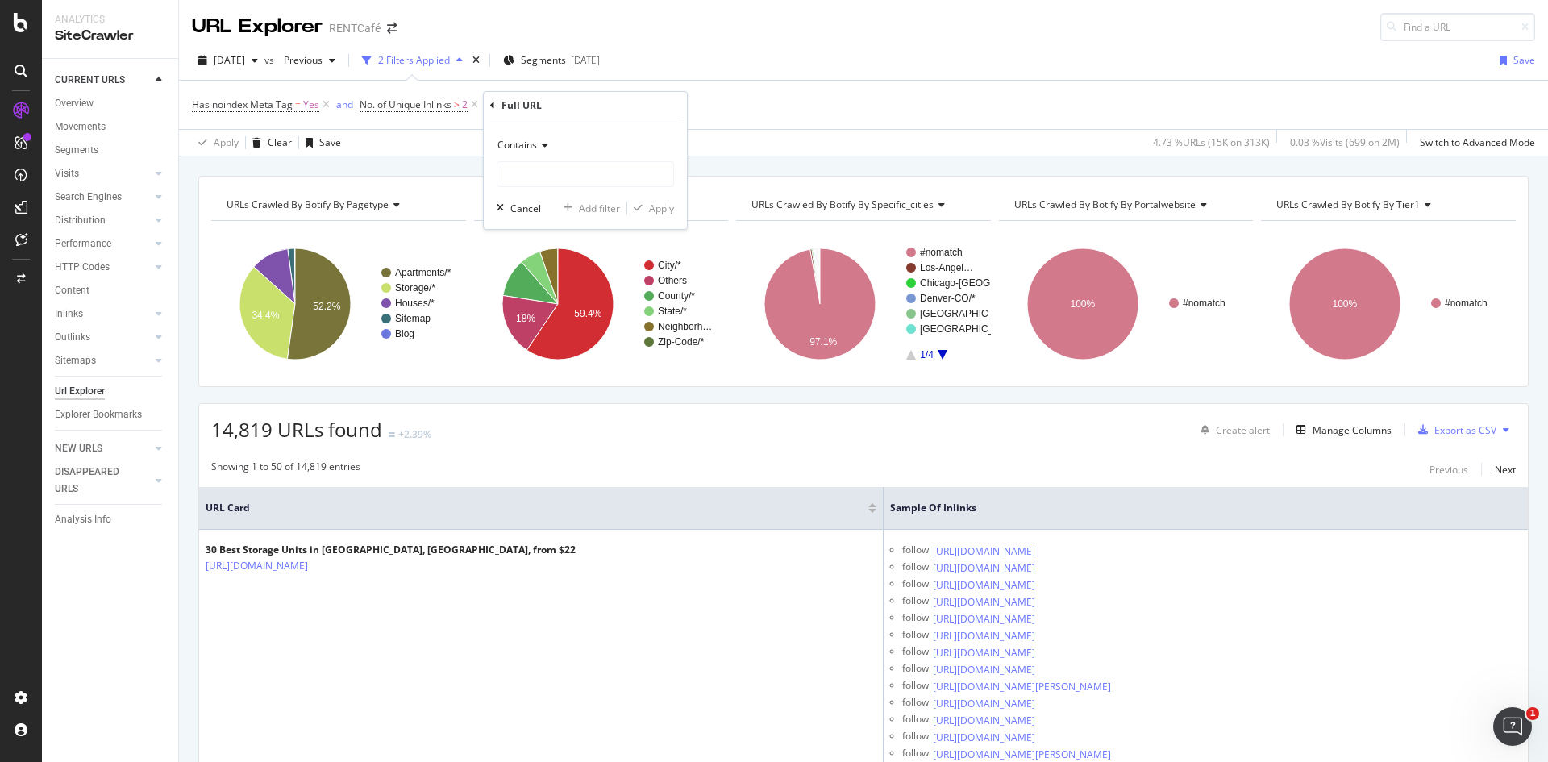
click at [516, 146] on span "Contains" at bounding box center [518, 145] width 40 height 14
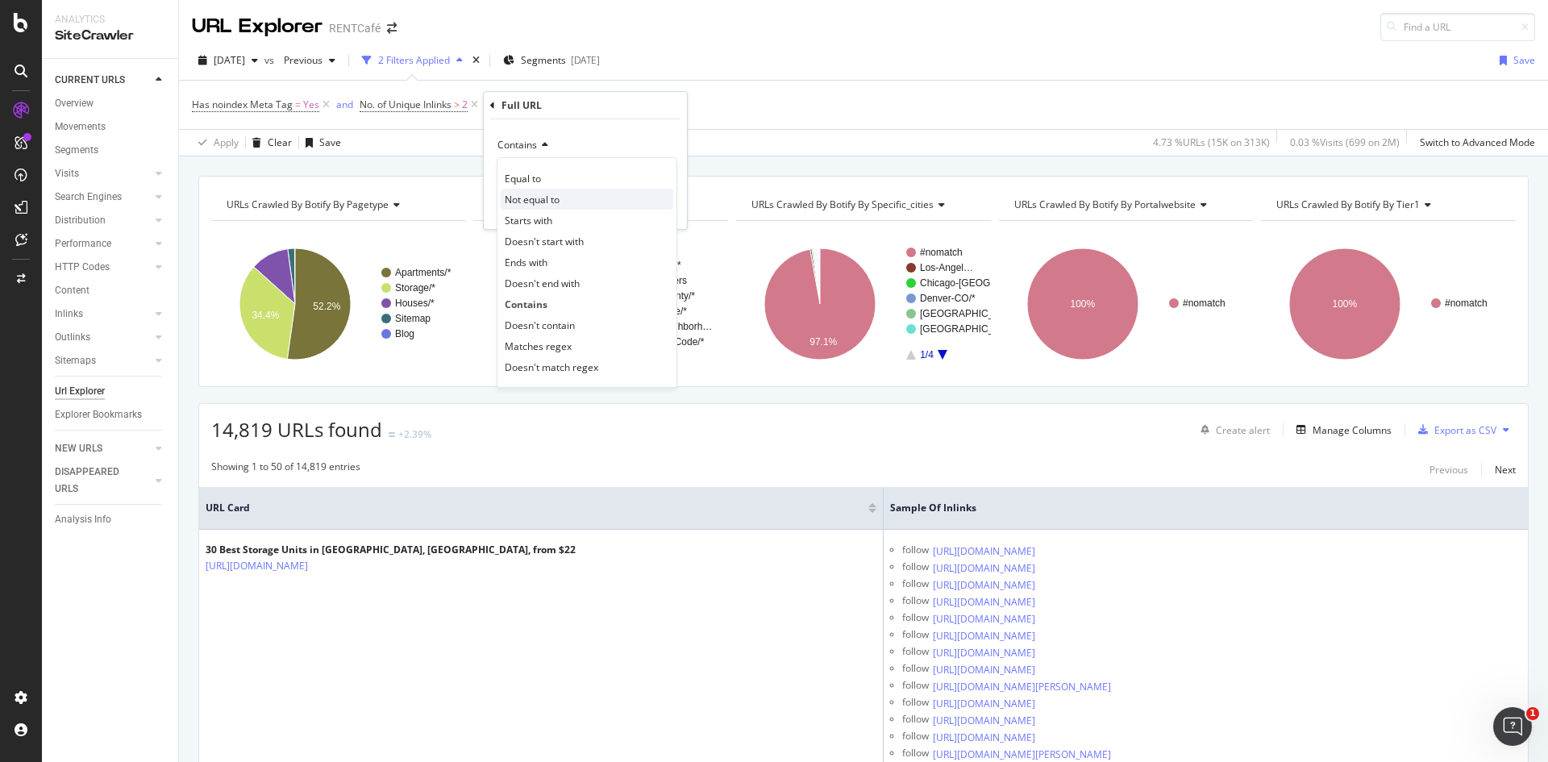
click at [529, 197] on span "Not equal to" at bounding box center [532, 200] width 55 height 14
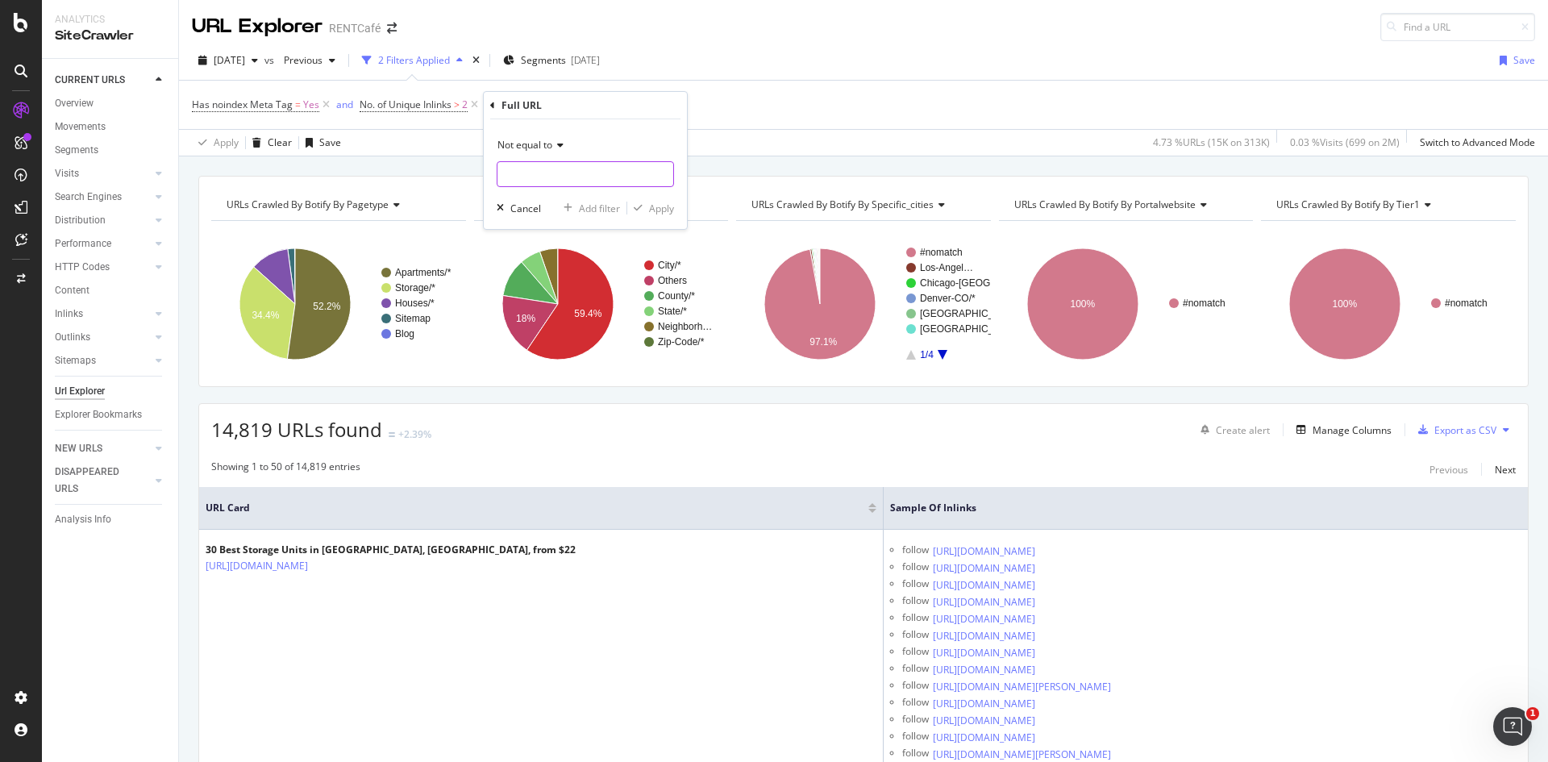
click at [540, 182] on input "text" at bounding box center [586, 174] width 176 height 26
type input "stotage"
click at [656, 206] on div "Apply" at bounding box center [661, 209] width 25 height 14
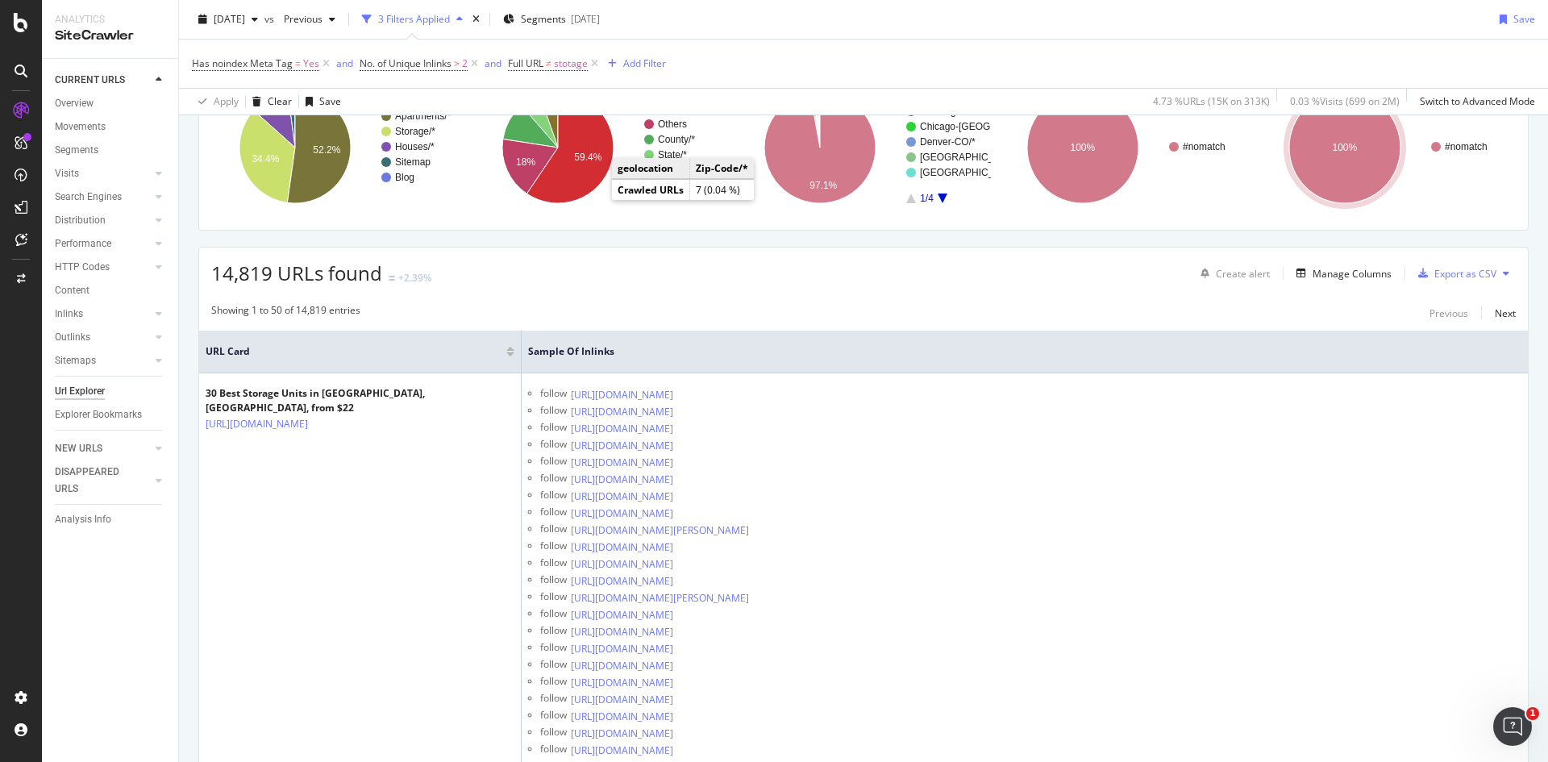
scroll to position [81, 0]
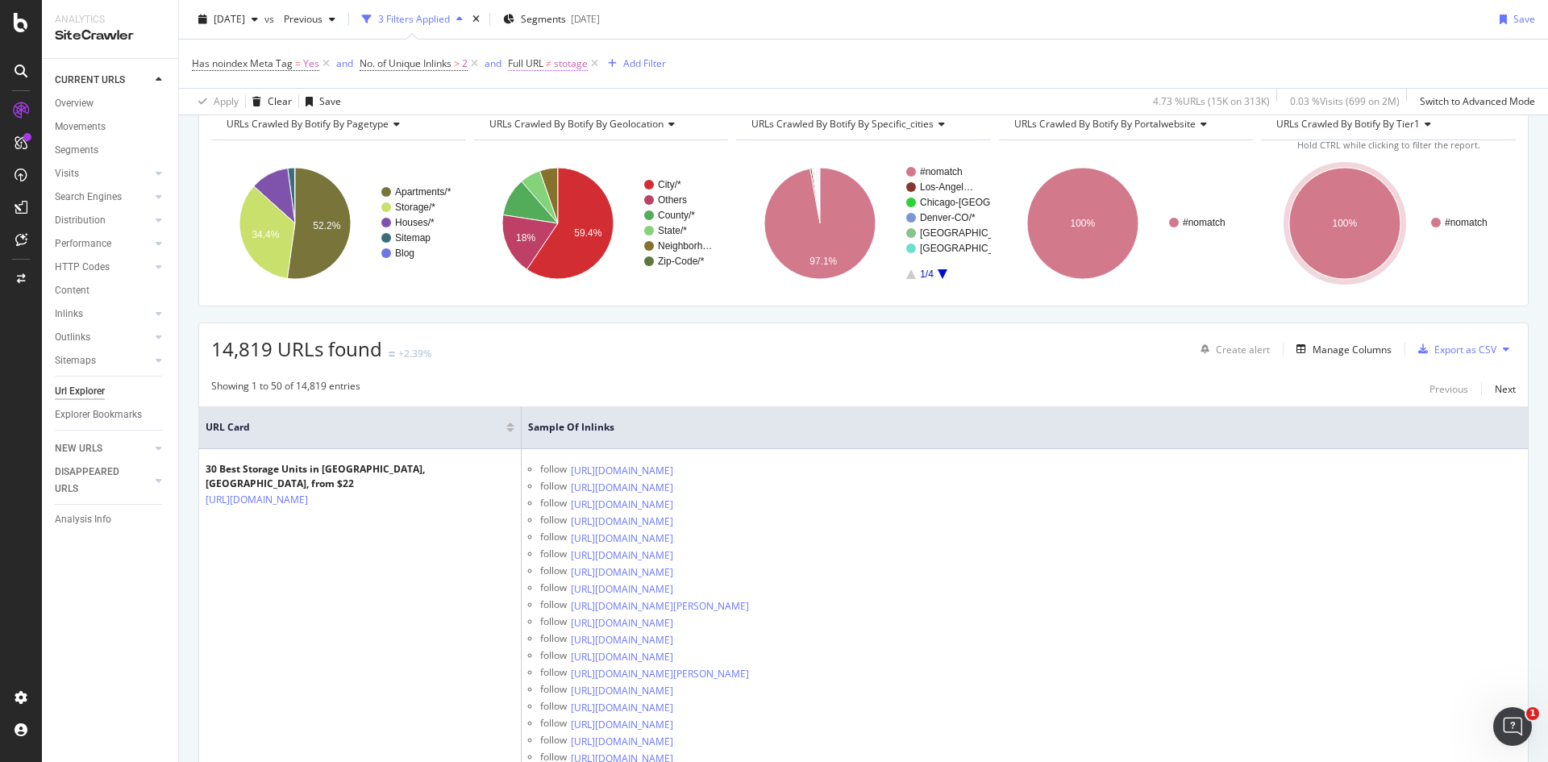
click at [565, 64] on span "stotage" at bounding box center [571, 63] width 34 height 23
click at [582, 135] on input "stotage" at bounding box center [600, 131] width 152 height 26
type input "storage"
click at [697, 168] on div "Apply" at bounding box center [688, 165] width 25 height 14
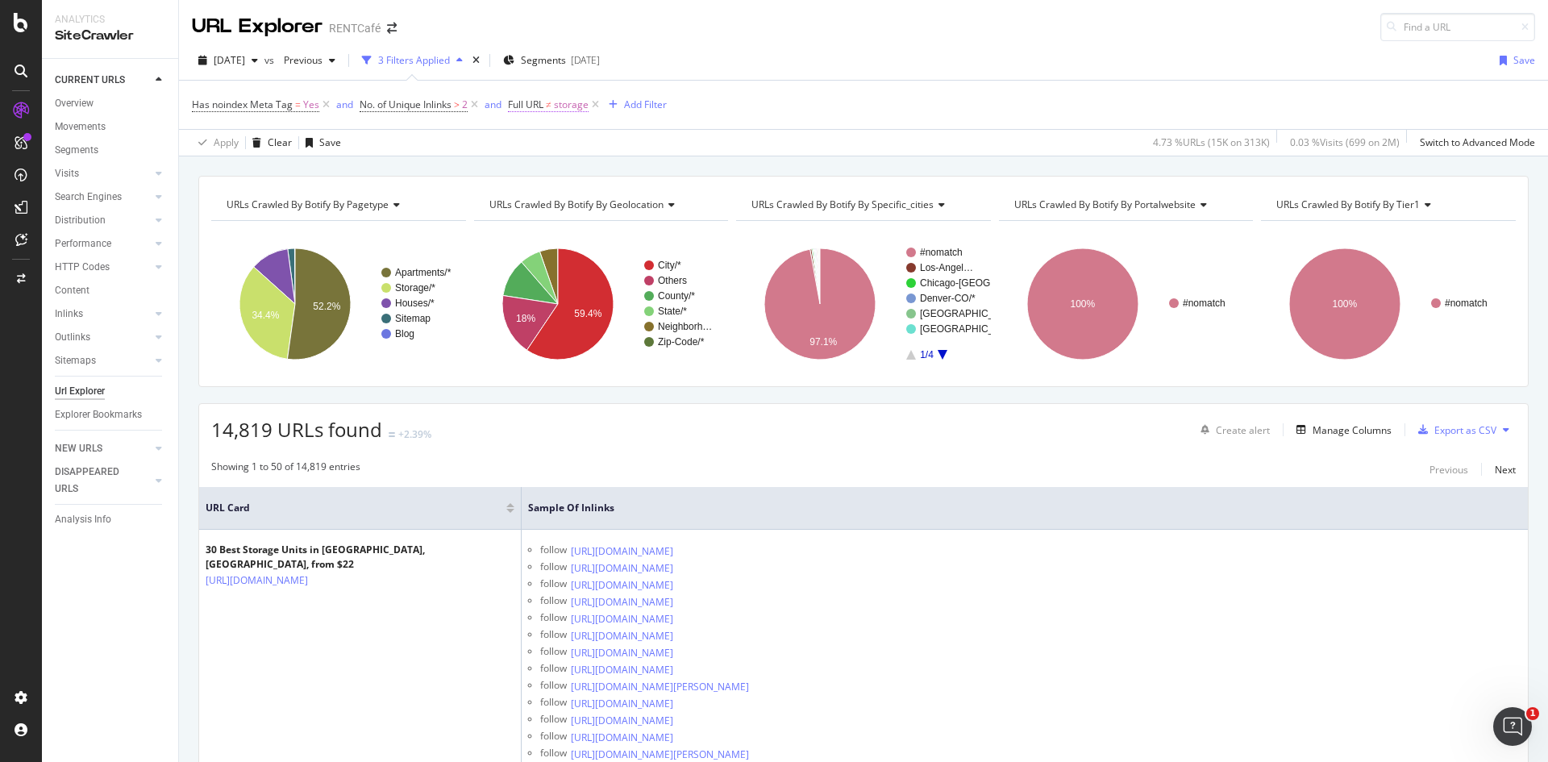
click at [574, 110] on span "storage" at bounding box center [571, 105] width 35 height 23
click at [569, 142] on span "Not equal to" at bounding box center [551, 142] width 55 height 14
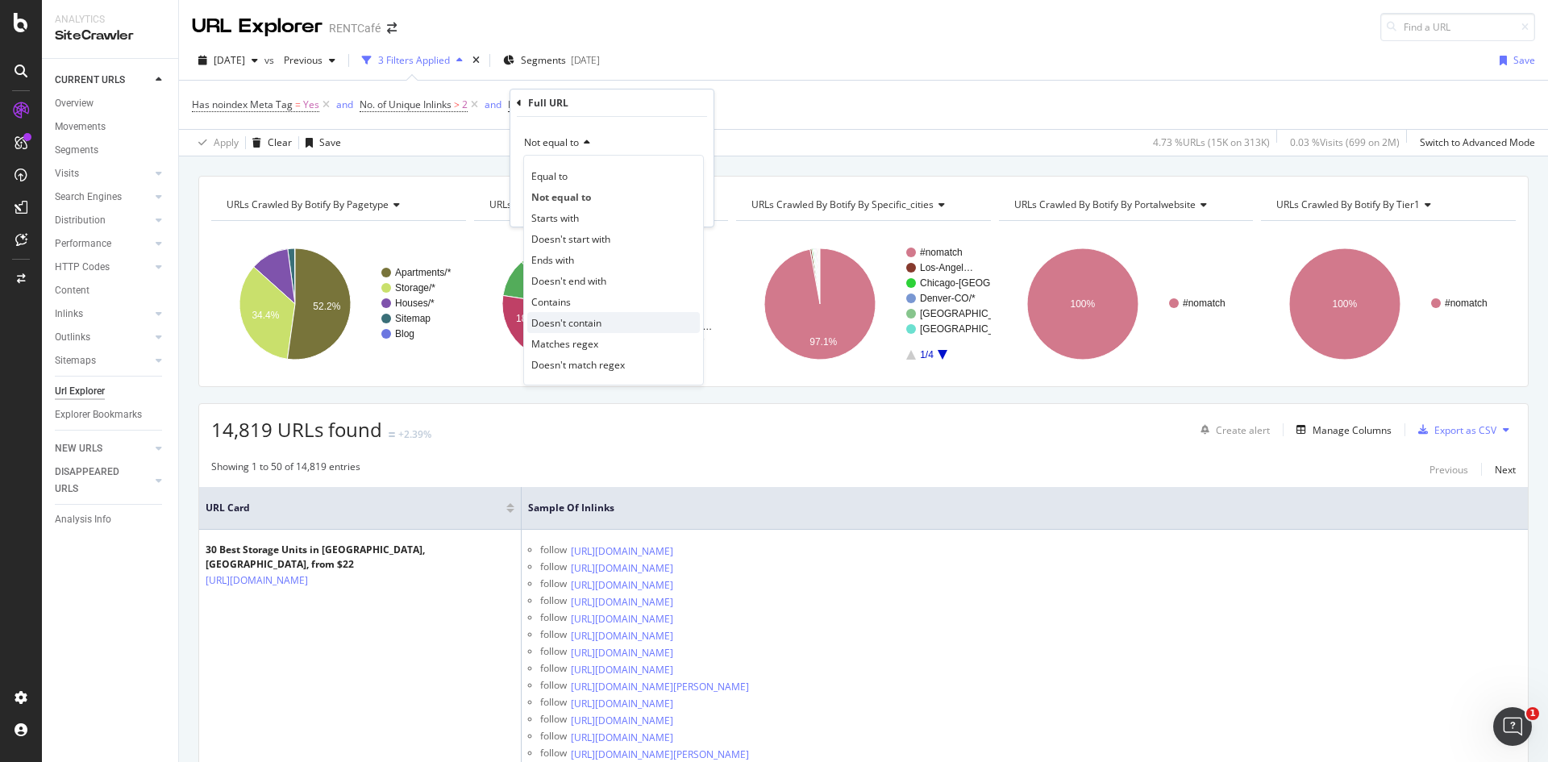
click at [563, 319] on span "Doesn't contain" at bounding box center [566, 323] width 70 height 14
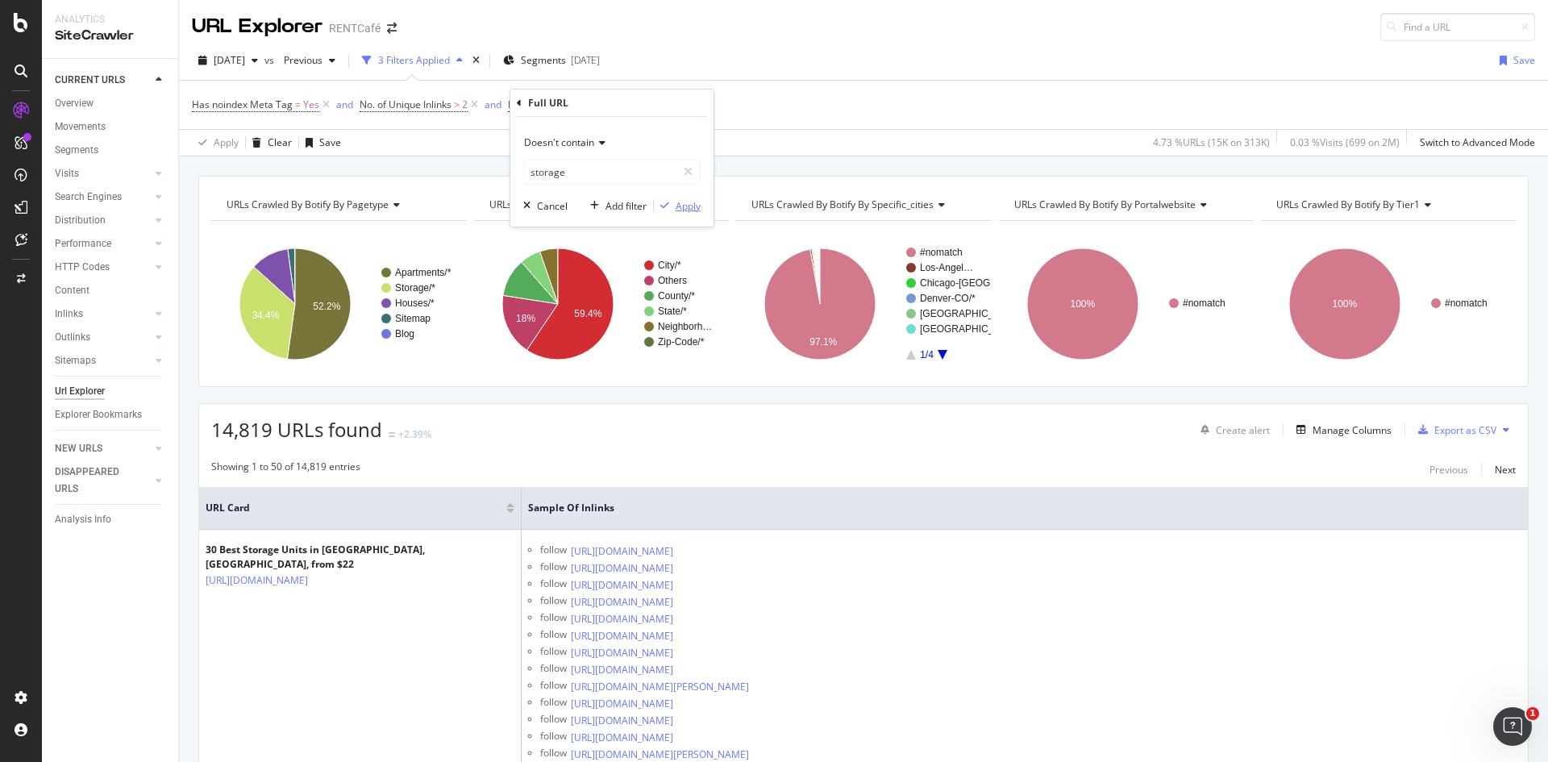
drag, startPoint x: 677, startPoint y: 202, endPoint x: 1075, endPoint y: 90, distance: 414.1
click at [677, 202] on div "Apply" at bounding box center [688, 206] width 25 height 14
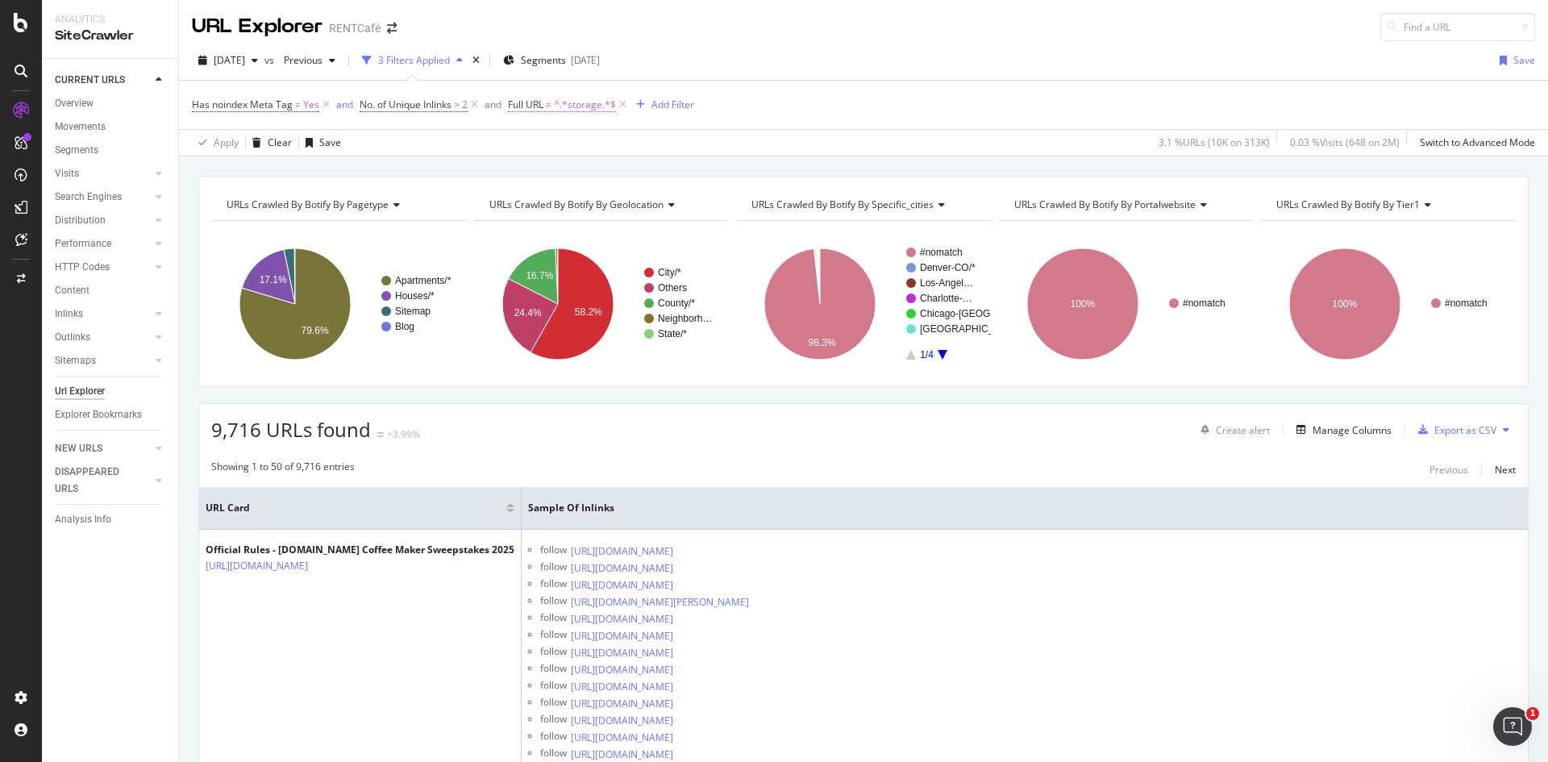
click at [571, 109] on span "^.*storage.*$" at bounding box center [585, 105] width 62 height 23
click at [623, 202] on div "Add filter" at bounding box center [626, 206] width 41 height 14
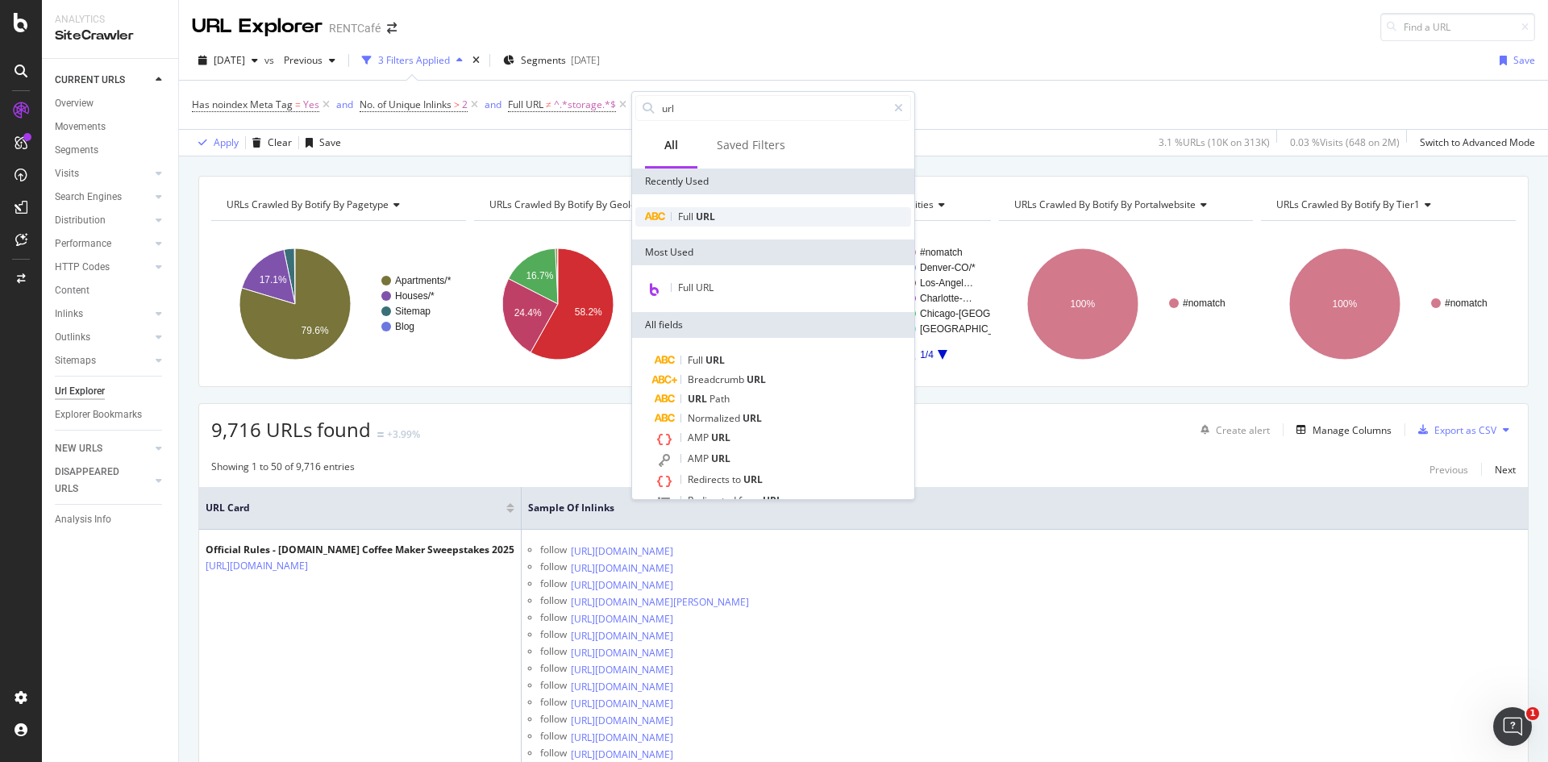
click at [699, 210] on span "URL" at bounding box center [705, 217] width 19 height 14
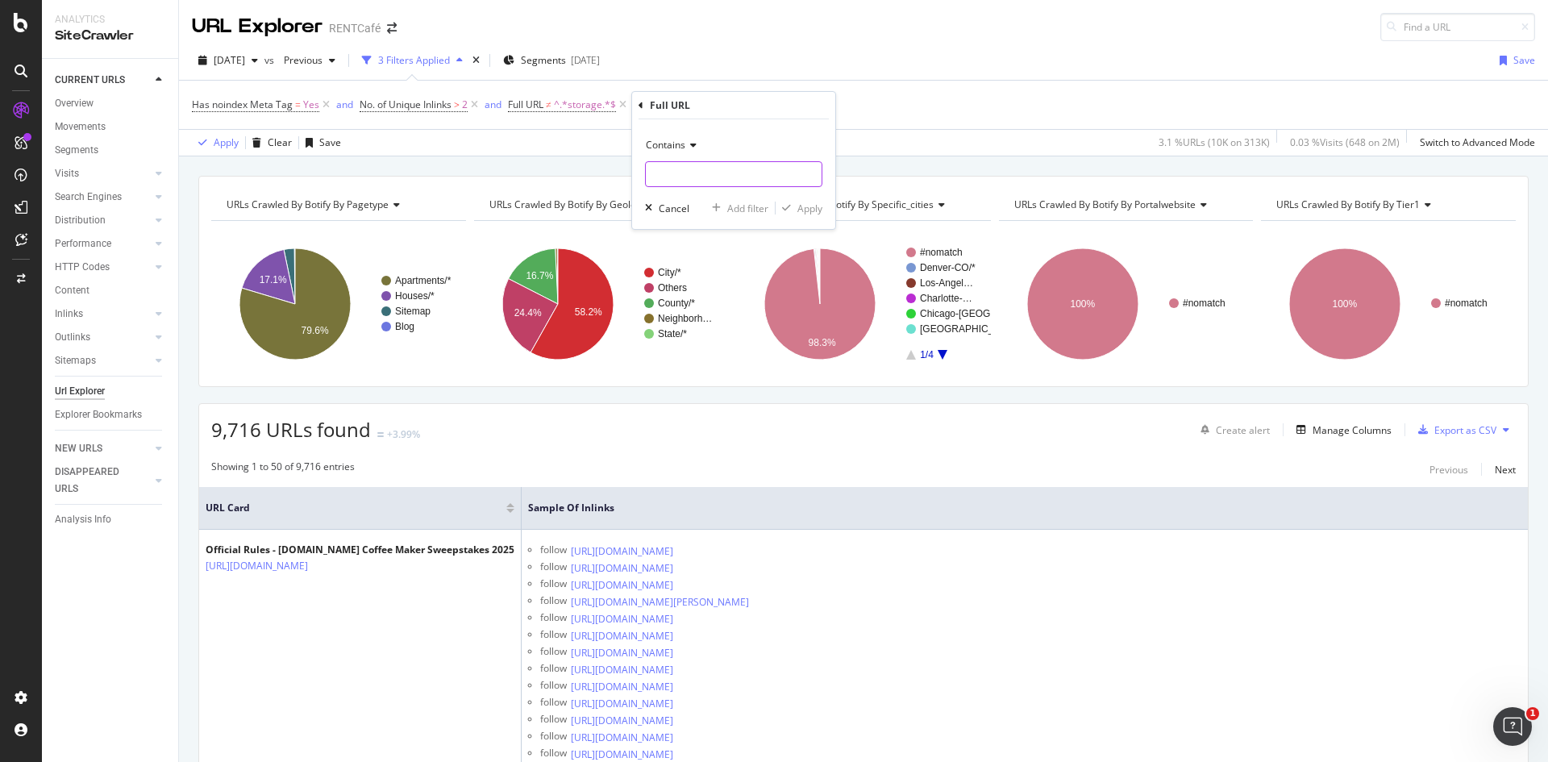
click at [661, 175] on input "text" at bounding box center [734, 174] width 176 height 26
click at [682, 152] on div "Contains" at bounding box center [733, 145] width 177 height 26
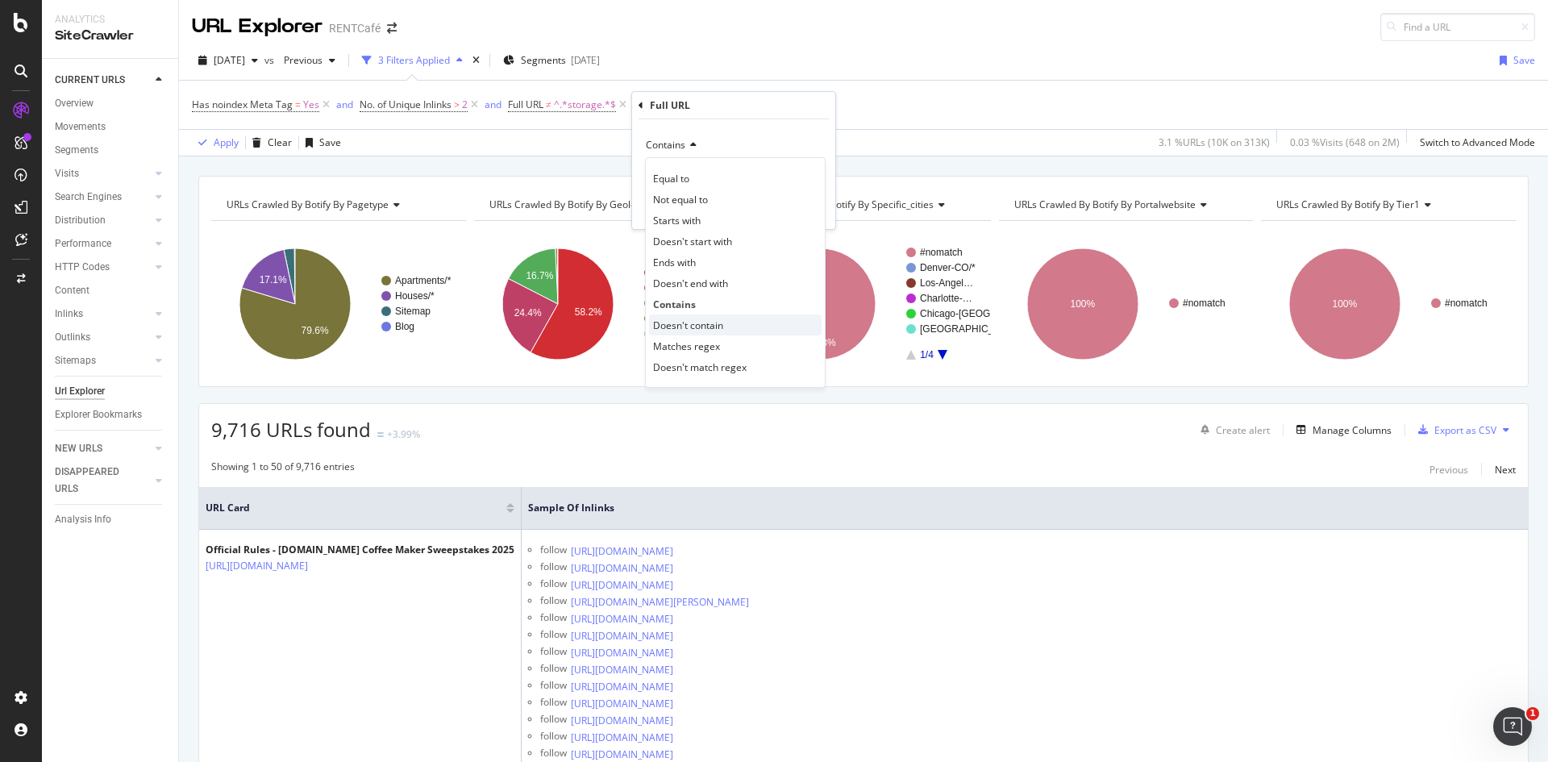
click at [694, 322] on span "Doesn't contain" at bounding box center [688, 326] width 70 height 14
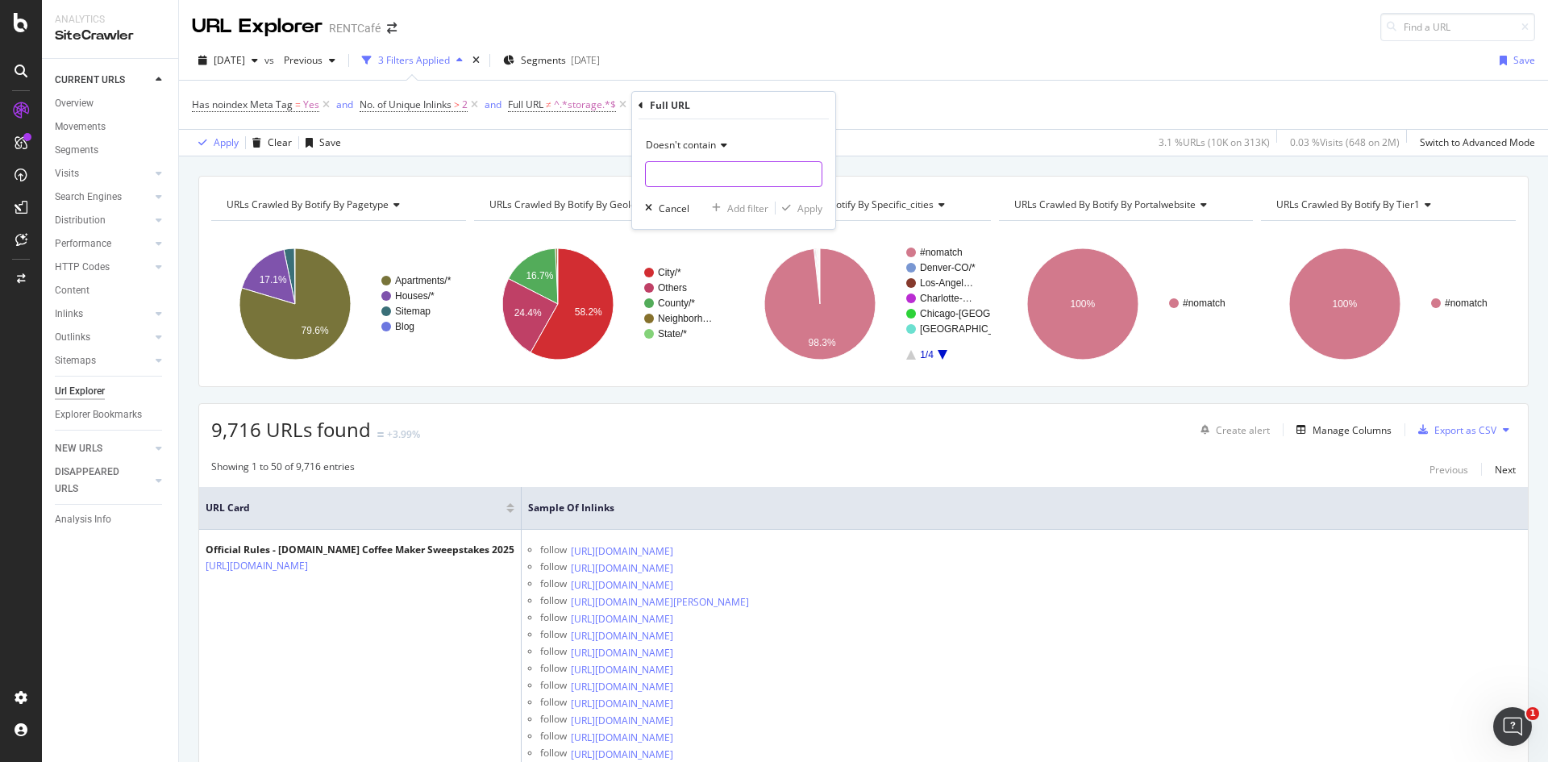
click at [694, 173] on input "text" at bounding box center [734, 174] width 176 height 26
type input "blog"
click at [792, 205] on div "button" at bounding box center [787, 208] width 22 height 10
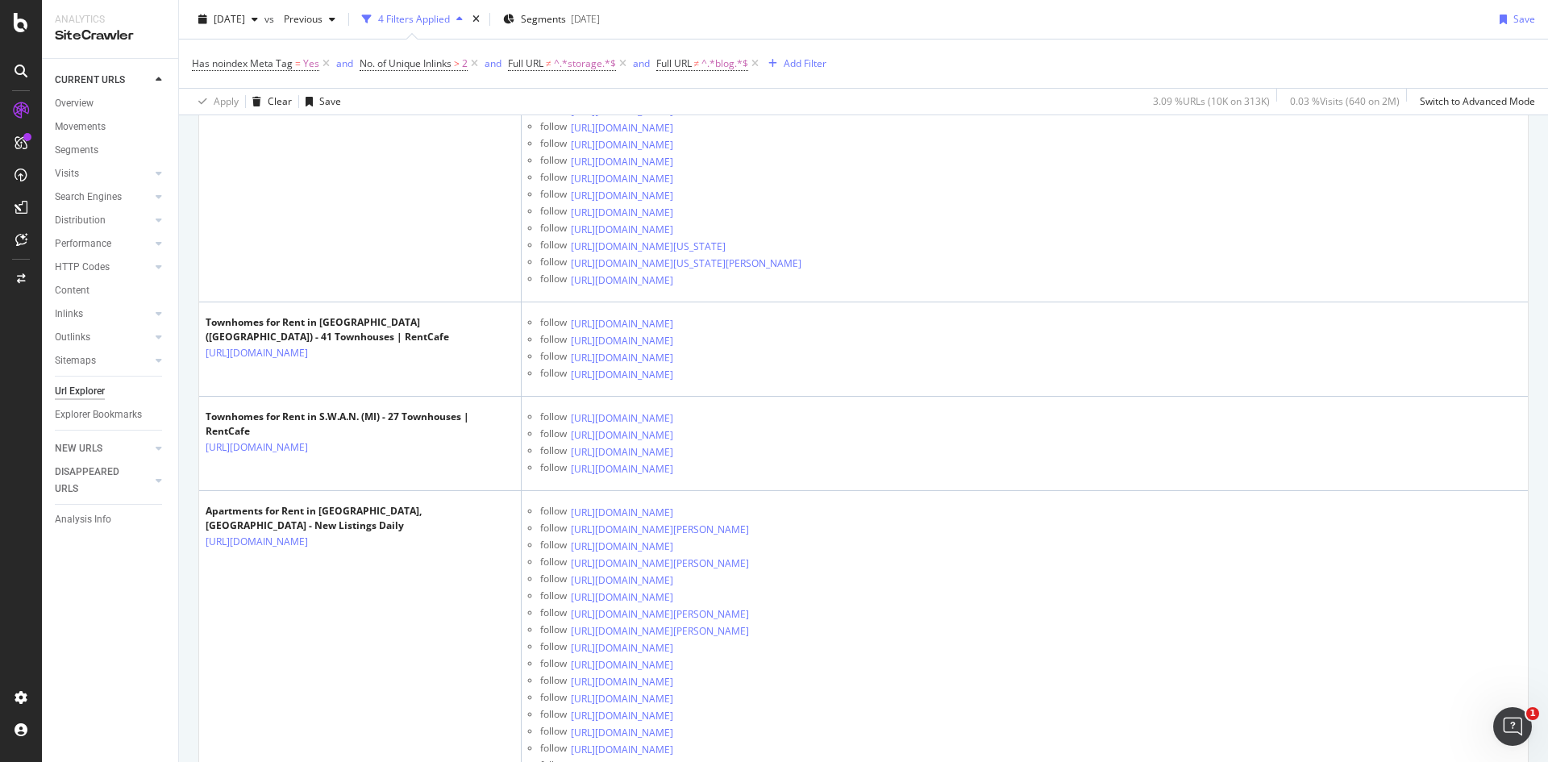
scroll to position [16775, 0]
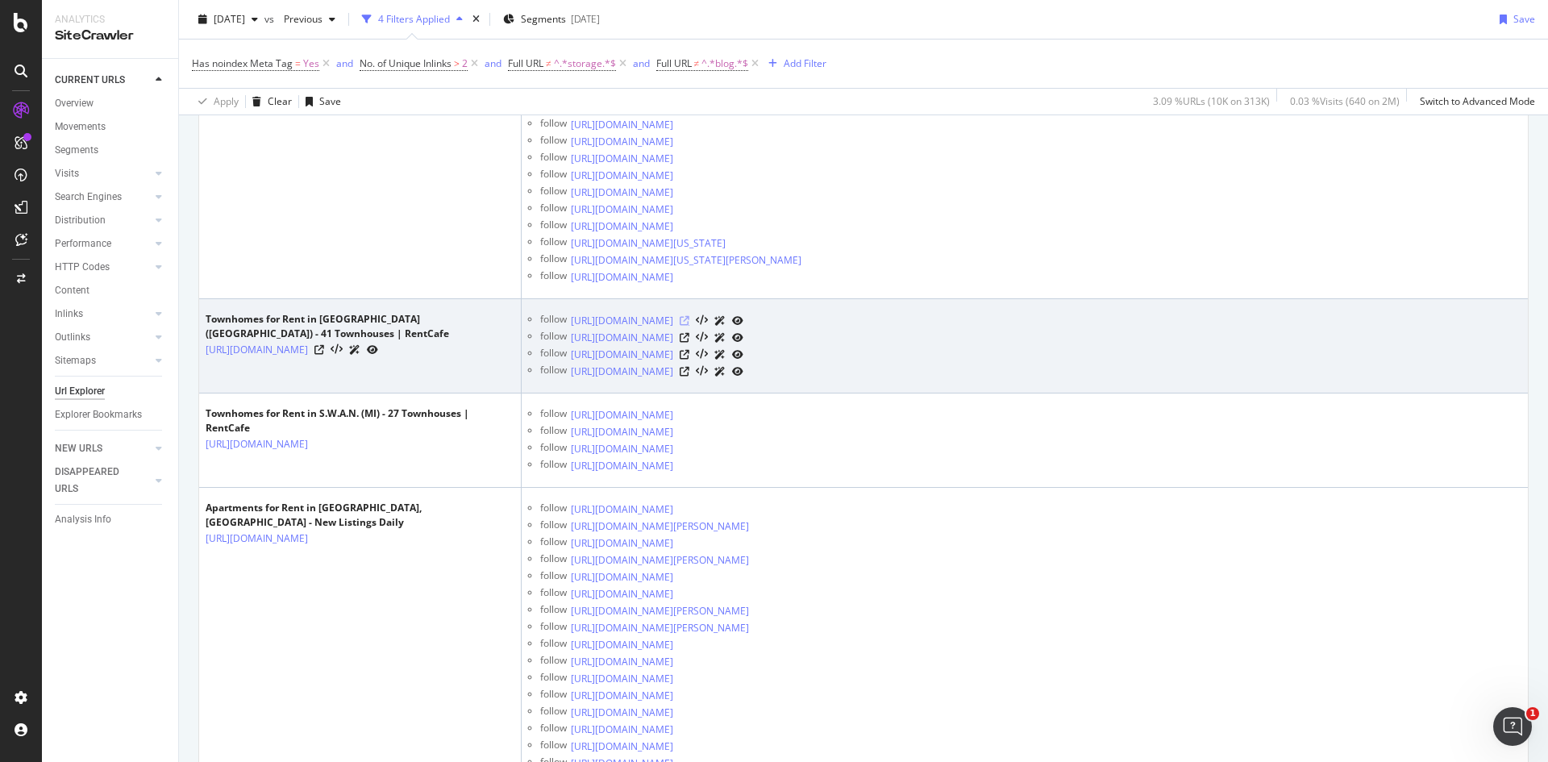
click at [690, 319] on icon at bounding box center [685, 321] width 10 height 10
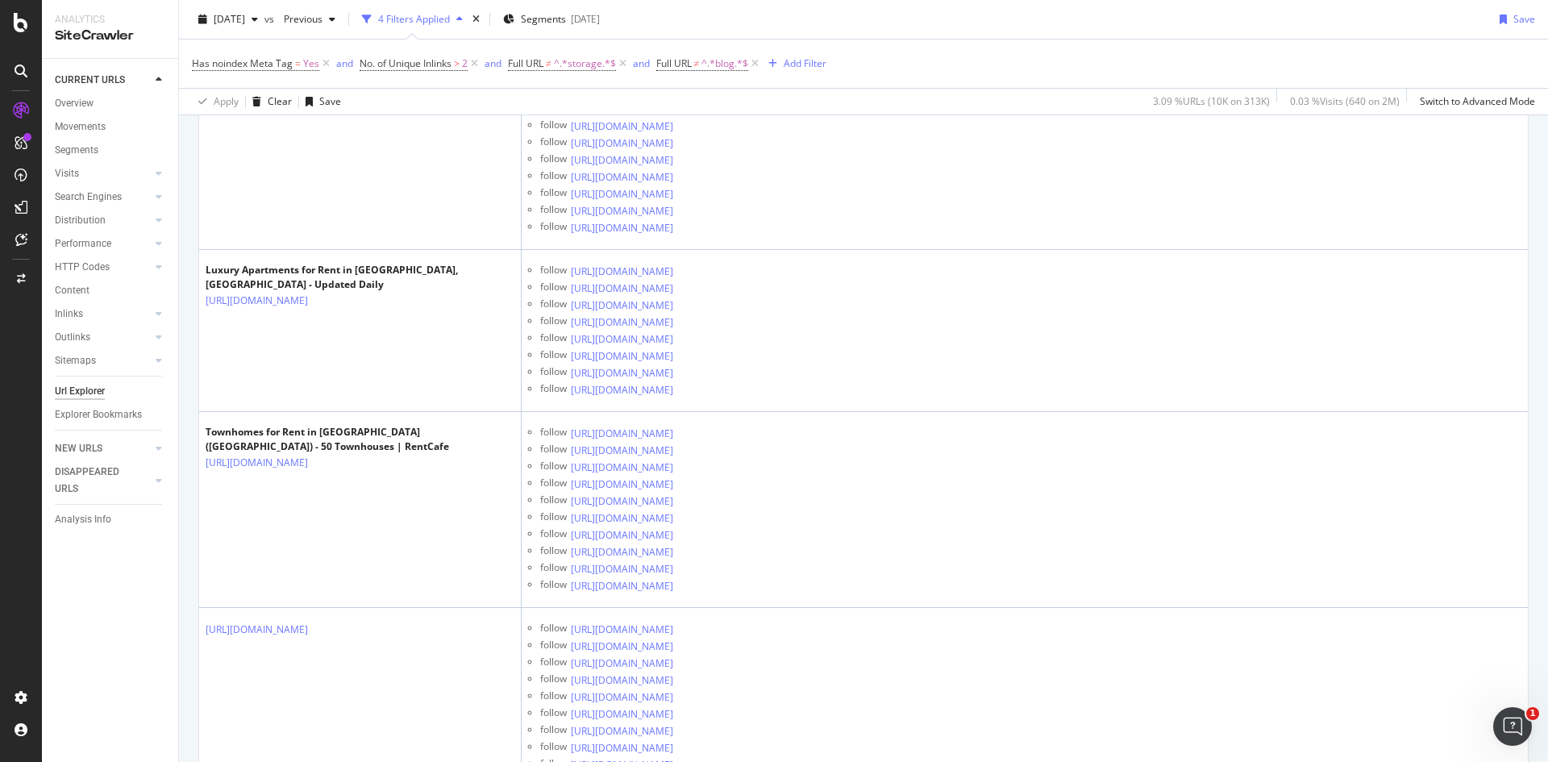
scroll to position [21695, 0]
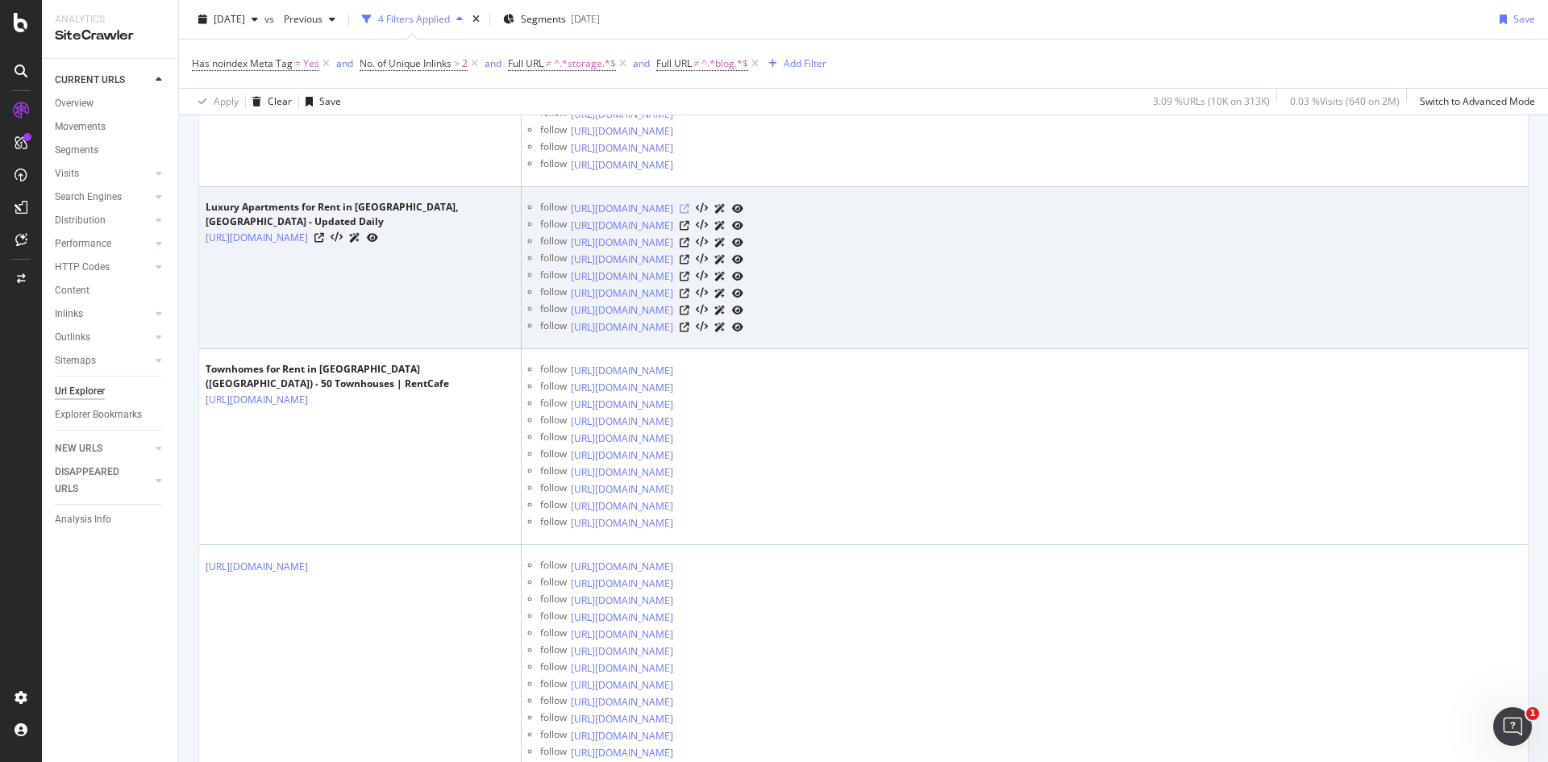
click at [690, 206] on icon at bounding box center [685, 209] width 10 height 10
